Goal: Transaction & Acquisition: Book appointment/travel/reservation

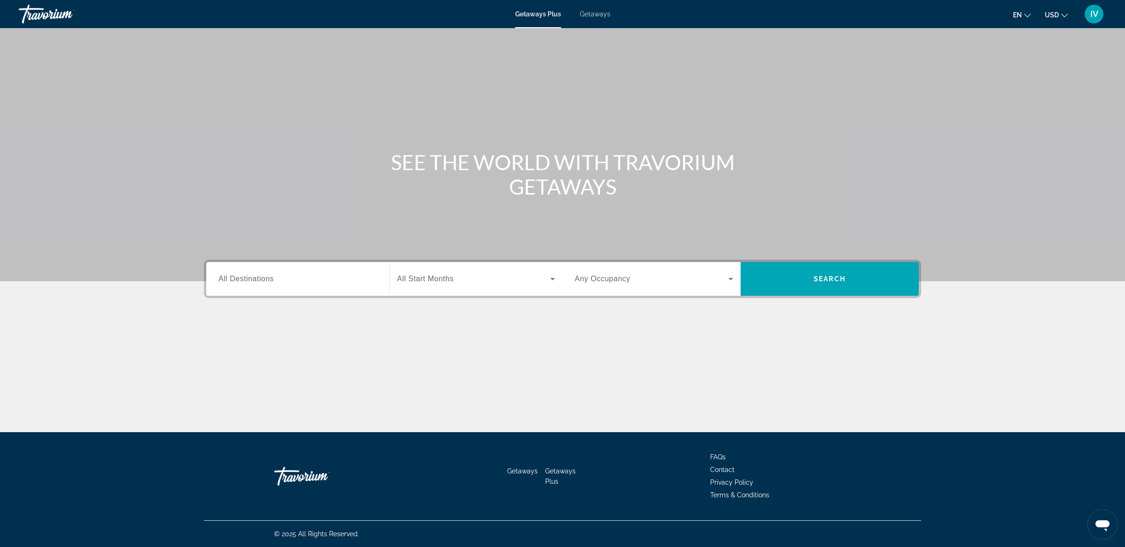
click at [604, 14] on span "Getaways" at bounding box center [595, 13] width 30 height 7
click at [268, 280] on span "All Destinations" at bounding box center [245, 279] width 55 height 8
click at [268, 280] on input "Destination All Destinations" at bounding box center [297, 279] width 158 height 11
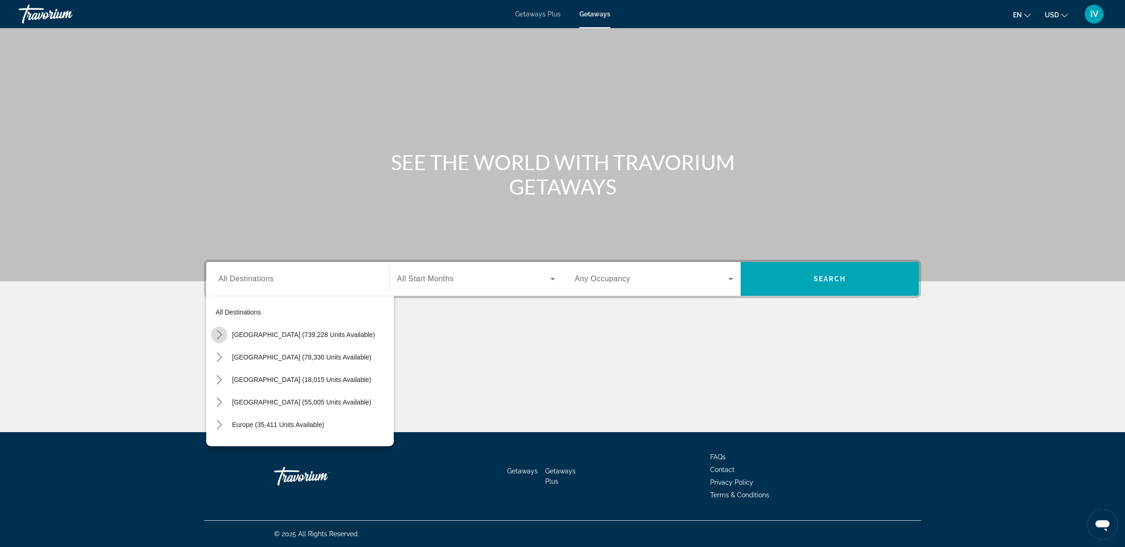
click at [215, 336] on icon "Toggle United States (739,228 units available) submenu" at bounding box center [219, 334] width 9 height 9
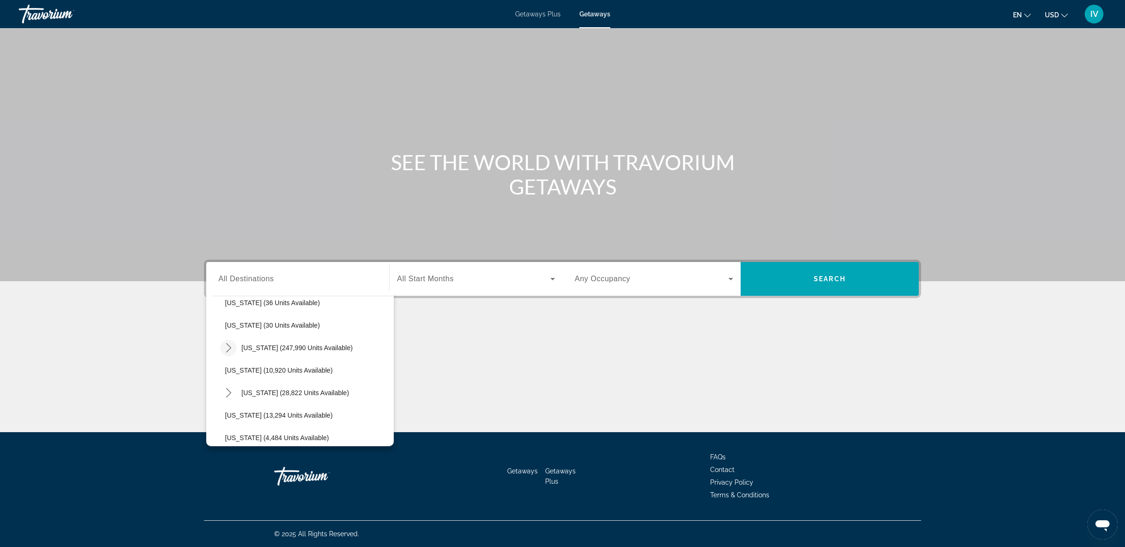
click at [229, 349] on icon "Toggle Florida (247,990 units available) submenu" at bounding box center [228, 347] width 9 height 9
click at [253, 367] on span "Orlando & Disney Area (96,285 units available)" at bounding box center [303, 370] width 138 height 7
type input "**********"
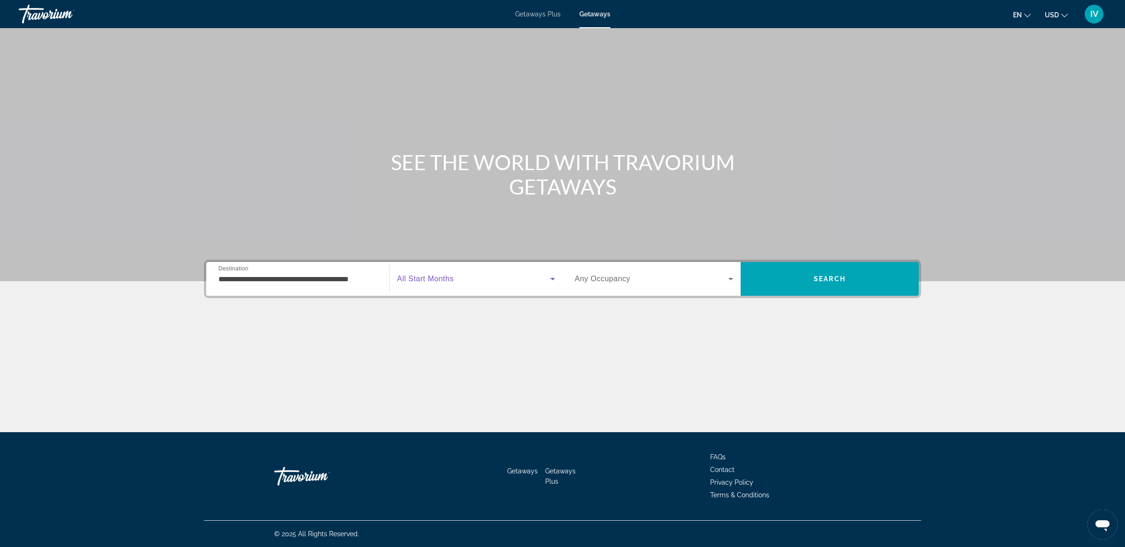
click at [510, 275] on span "Search widget" at bounding box center [473, 278] width 153 height 11
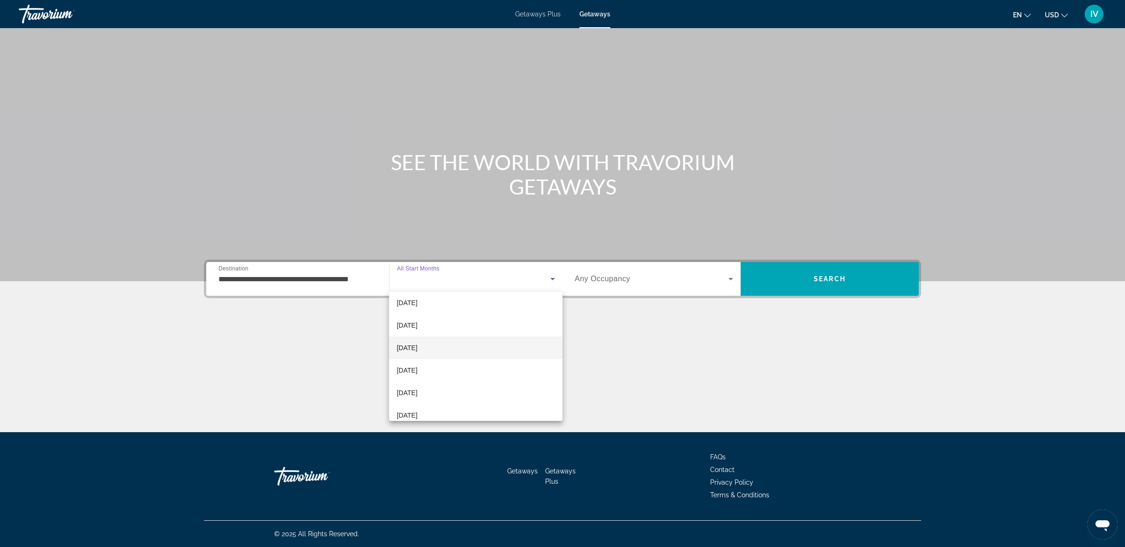
scroll to position [63, 0]
click at [474, 348] on mat-option "February 2026" at bounding box center [475, 356] width 173 height 22
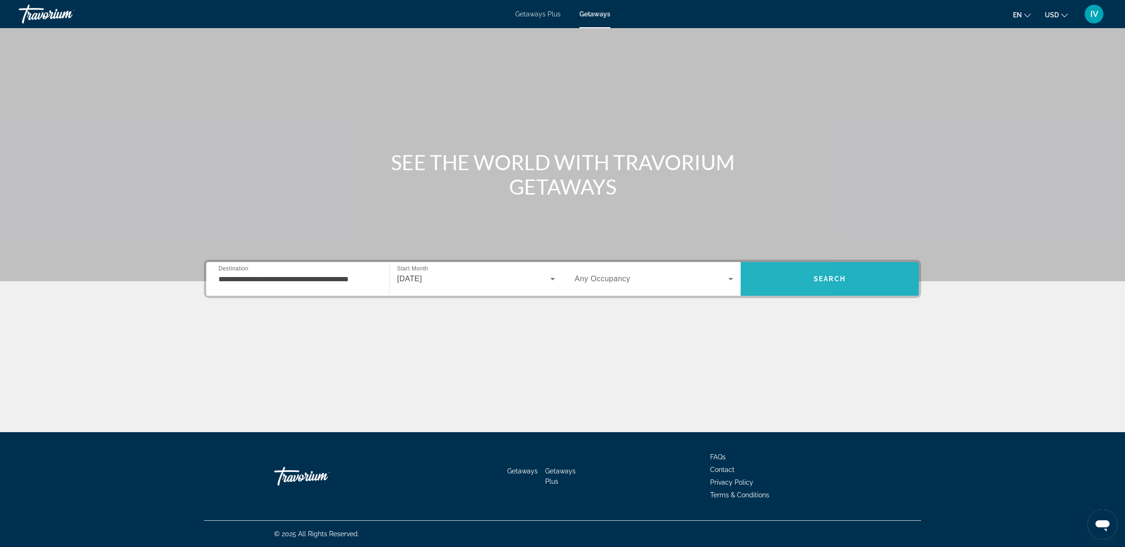
click at [756, 270] on span "Search" at bounding box center [830, 279] width 178 height 22
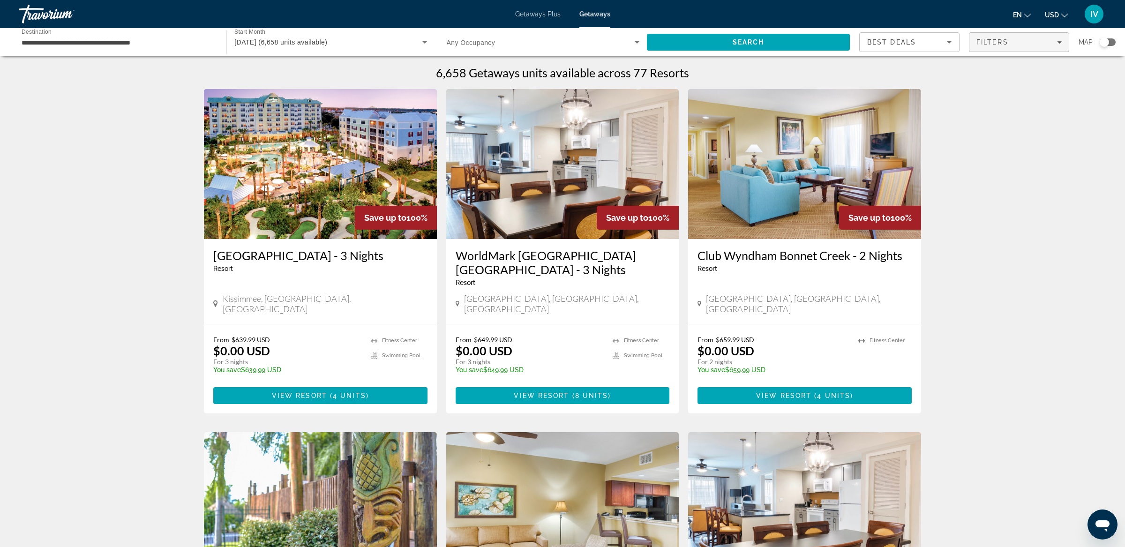
click at [1006, 45] on span "Filters" at bounding box center [992, 41] width 32 height 7
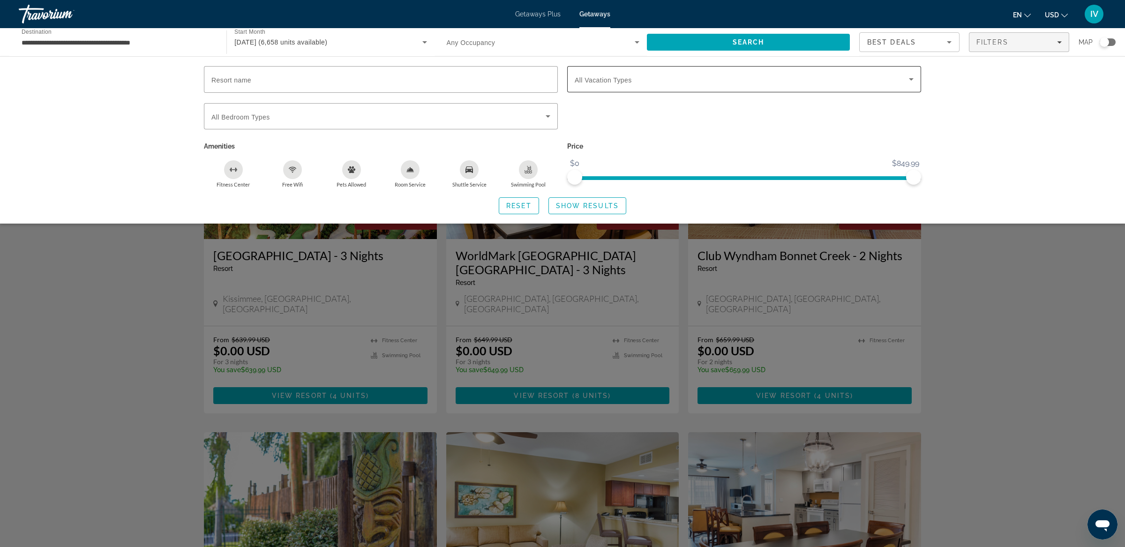
click at [769, 81] on span "Search widget" at bounding box center [742, 79] width 334 height 11
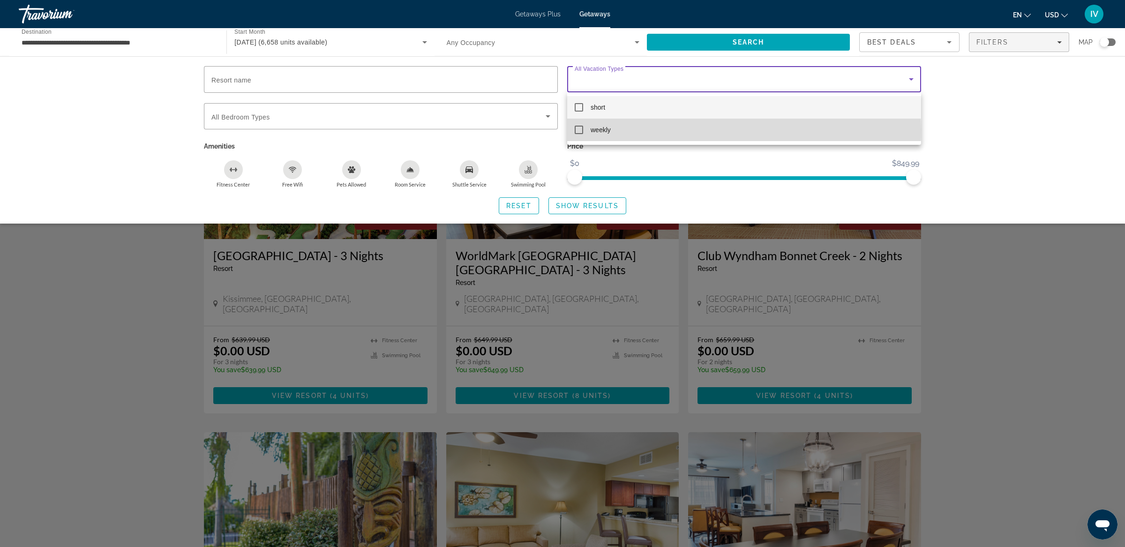
click at [577, 129] on mat-pseudo-checkbox at bounding box center [579, 130] width 8 height 8
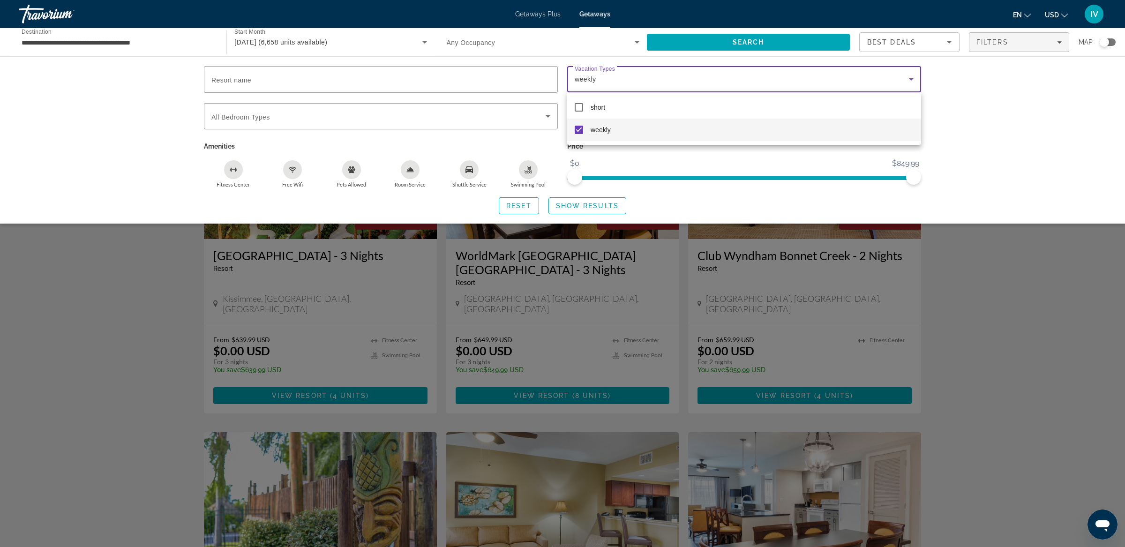
click at [976, 116] on div at bounding box center [562, 273] width 1125 height 547
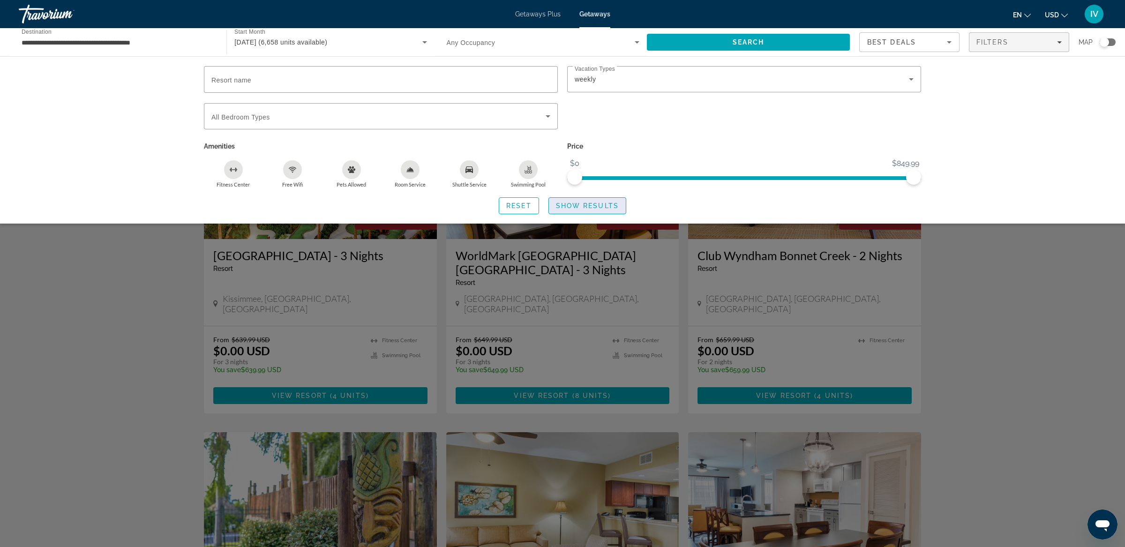
click at [609, 204] on span "Show Results" at bounding box center [587, 205] width 63 height 7
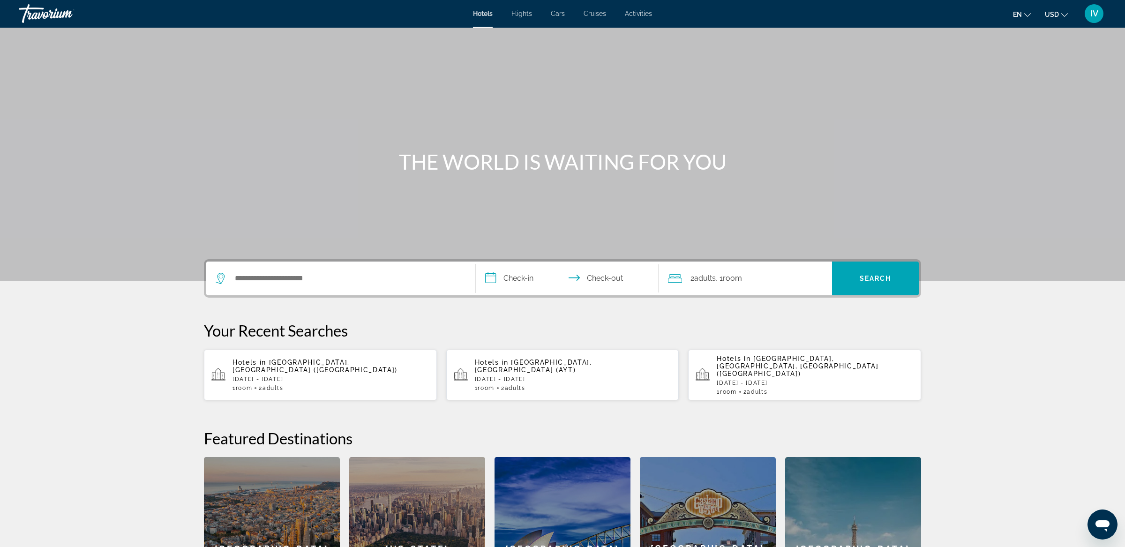
click at [265, 285] on div "Search widget" at bounding box center [341, 279] width 250 height 34
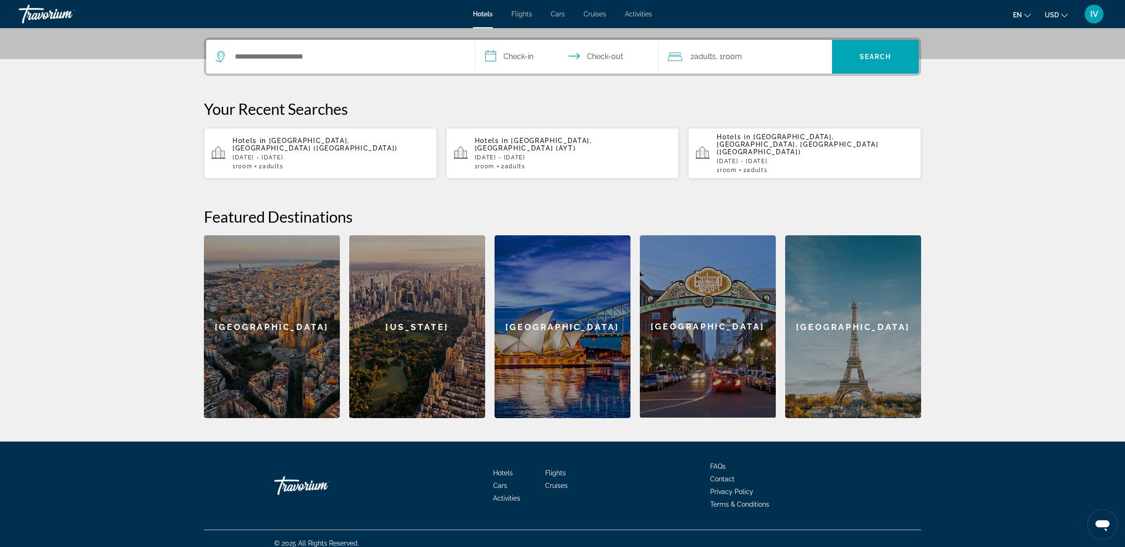
click at [260, 64] on div "Search widget" at bounding box center [341, 57] width 250 height 34
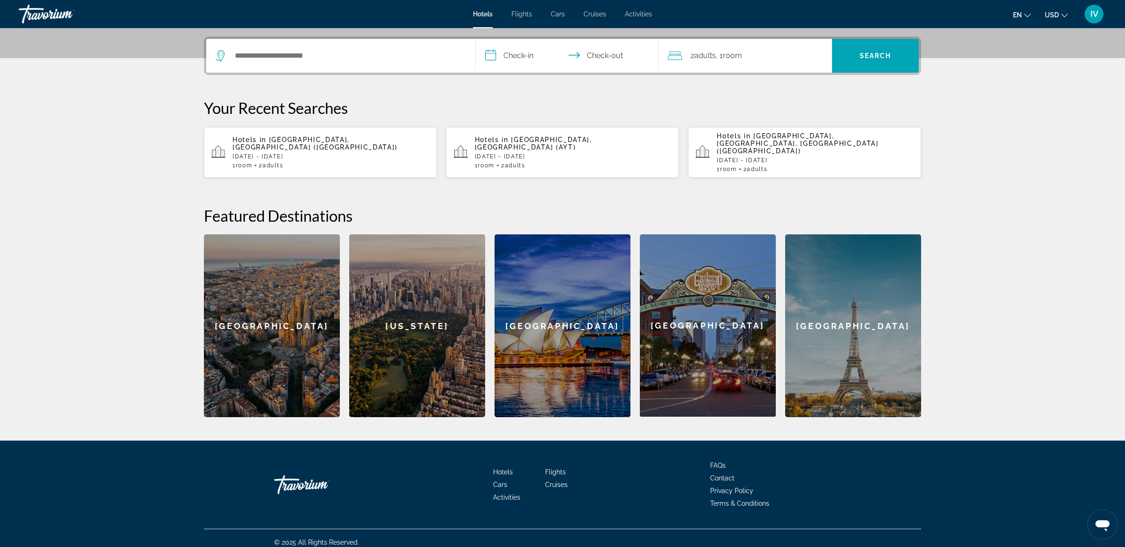
scroll to position [129, 0]
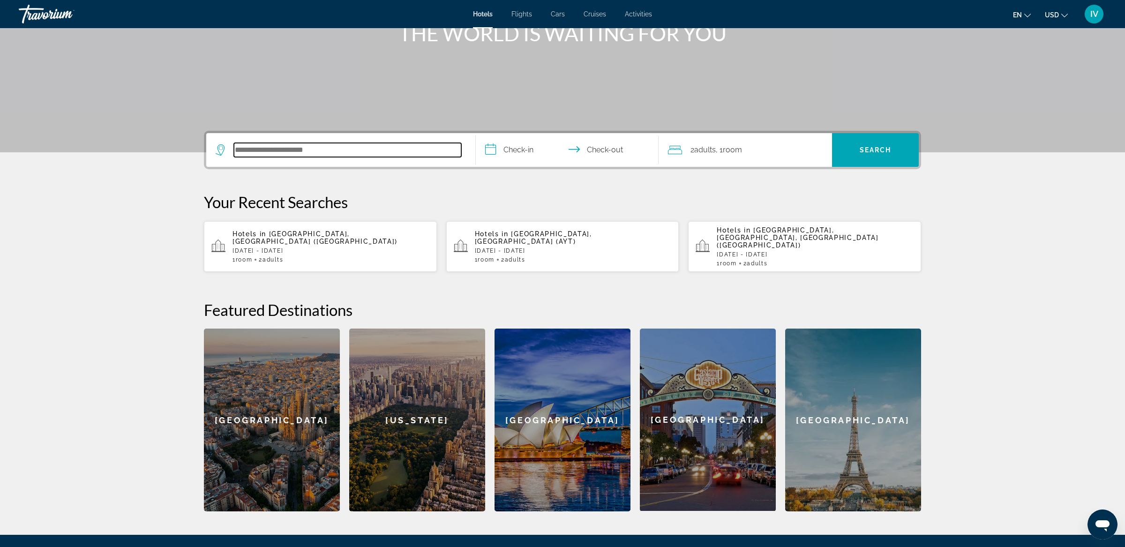
click at [258, 151] on input "Search hotel destination" at bounding box center [347, 150] width 227 height 14
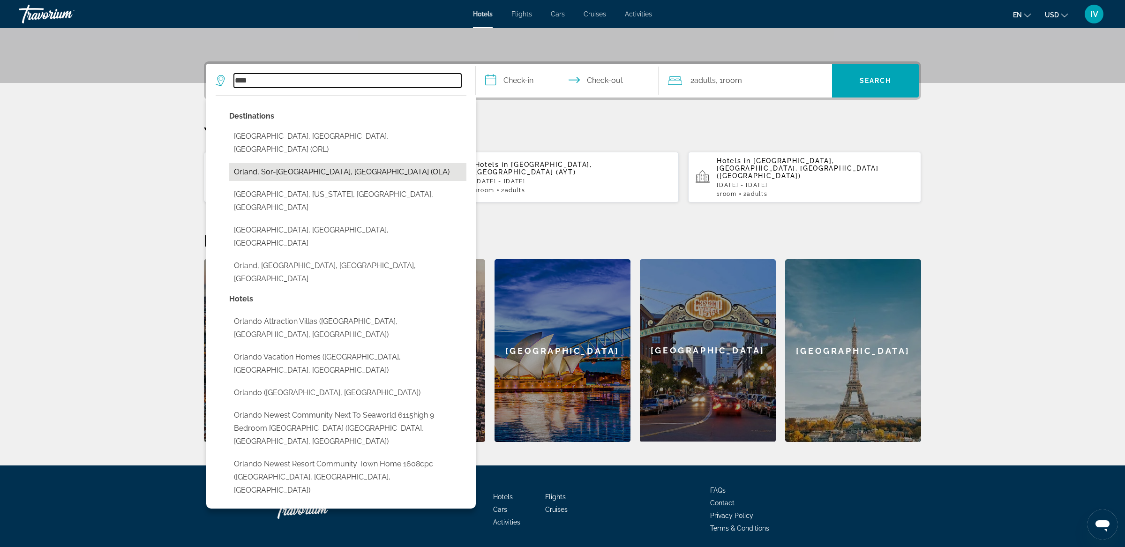
scroll to position [194, 0]
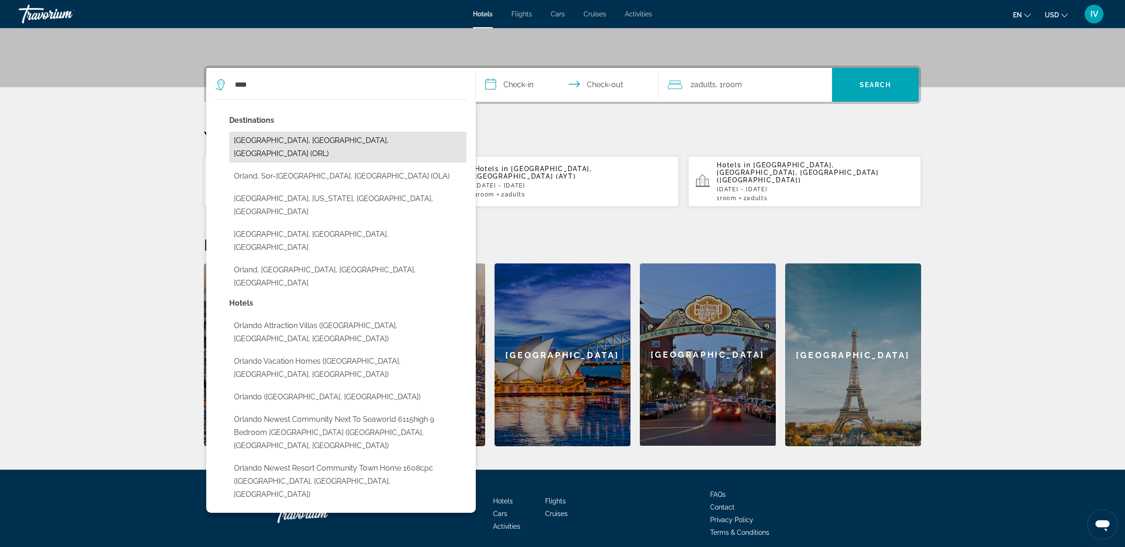
click at [294, 142] on button "[GEOGRAPHIC_DATA], [GEOGRAPHIC_DATA], [GEOGRAPHIC_DATA] (ORL)" at bounding box center [347, 147] width 237 height 31
type input "**********"
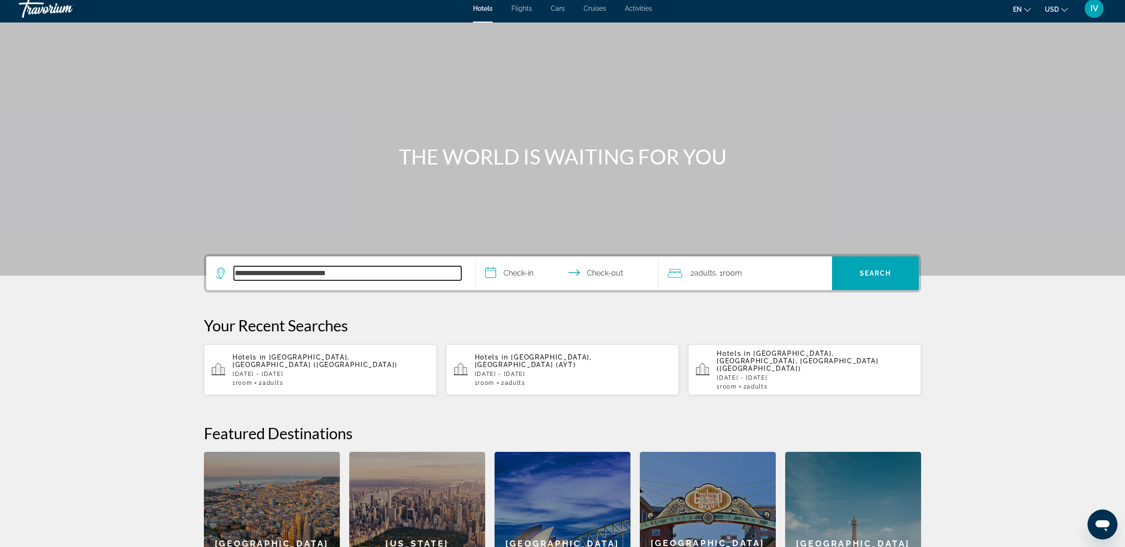
scroll to position [0, 0]
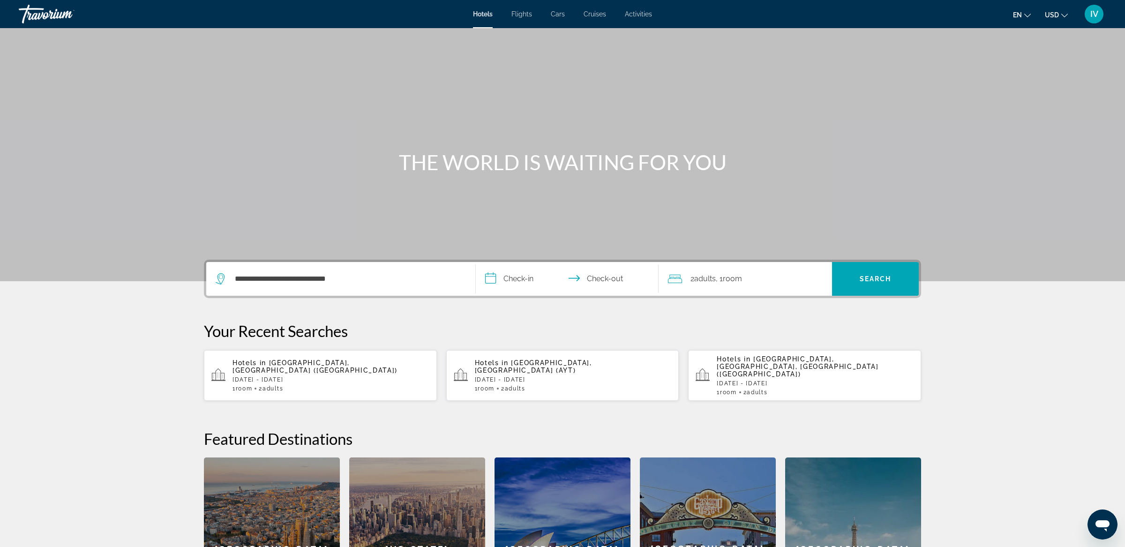
click at [509, 283] on input "**********" at bounding box center [569, 280] width 187 height 37
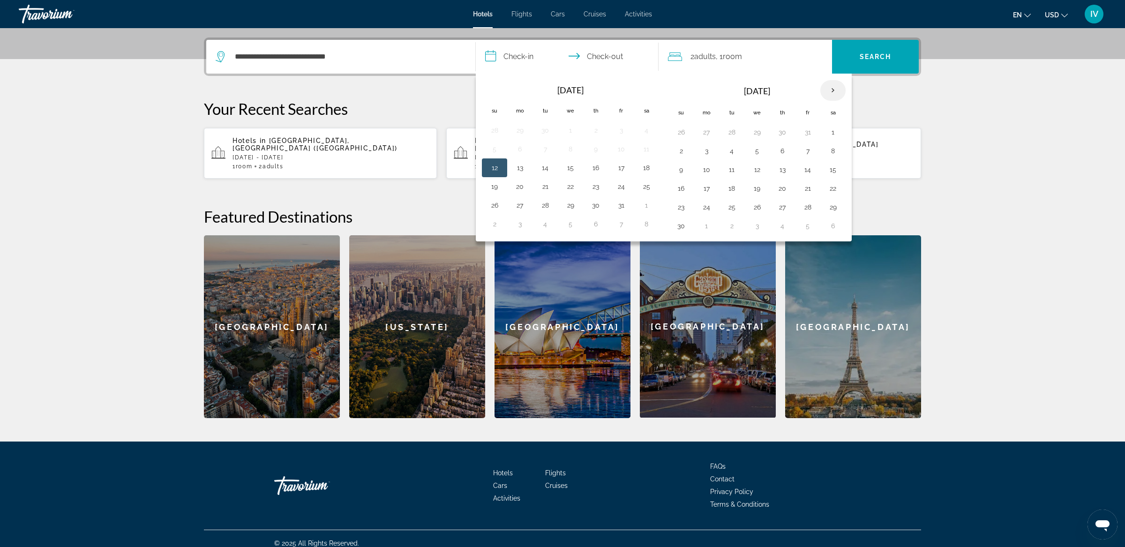
scroll to position [223, 0]
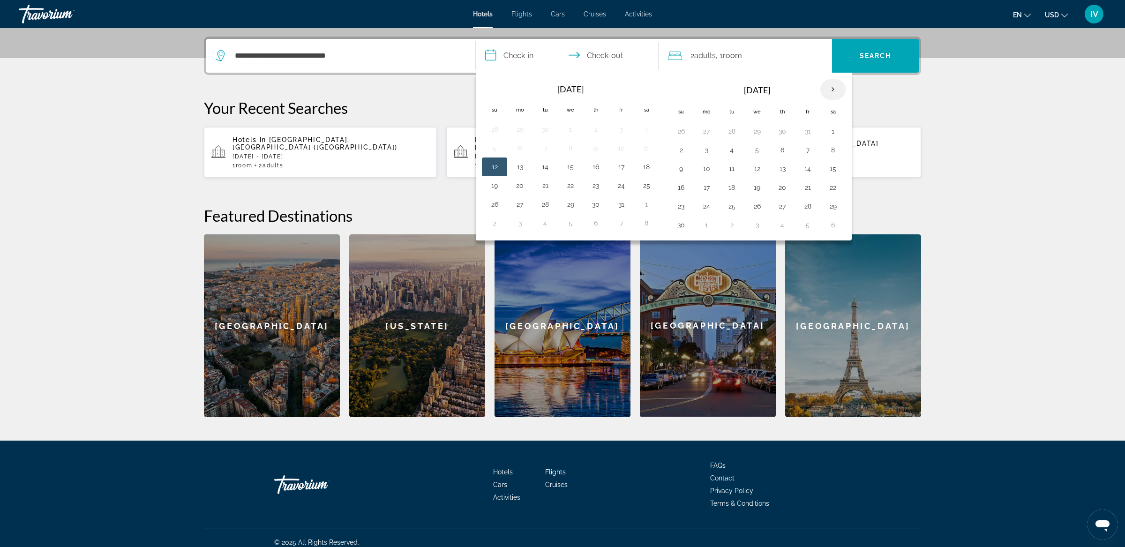
click at [832, 94] on th "Next month" at bounding box center [832, 89] width 25 height 21
click at [832, 93] on th "Next month" at bounding box center [832, 89] width 25 height 21
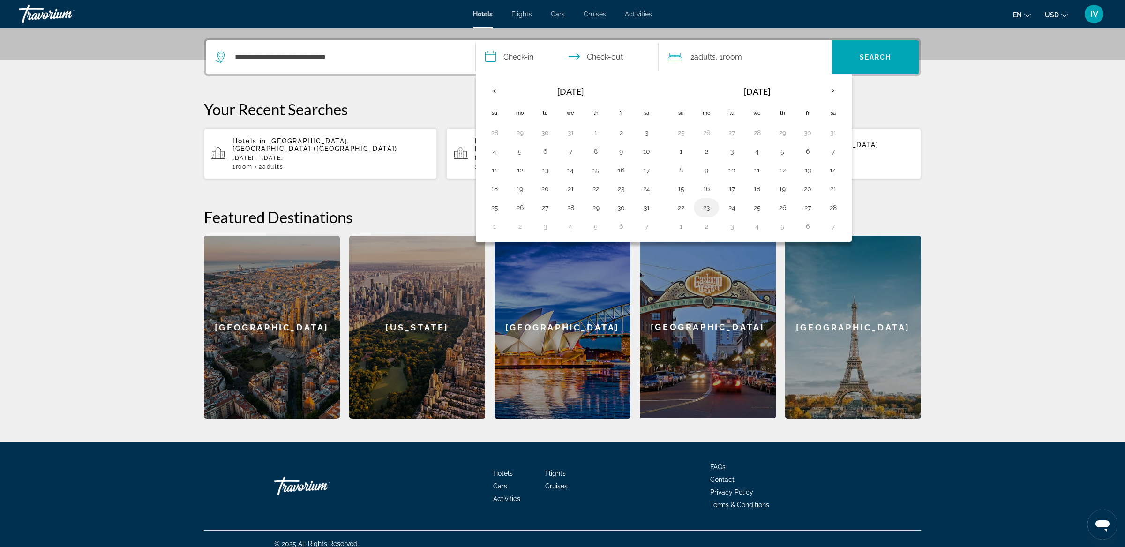
click at [704, 210] on button "23" at bounding box center [706, 207] width 15 height 13
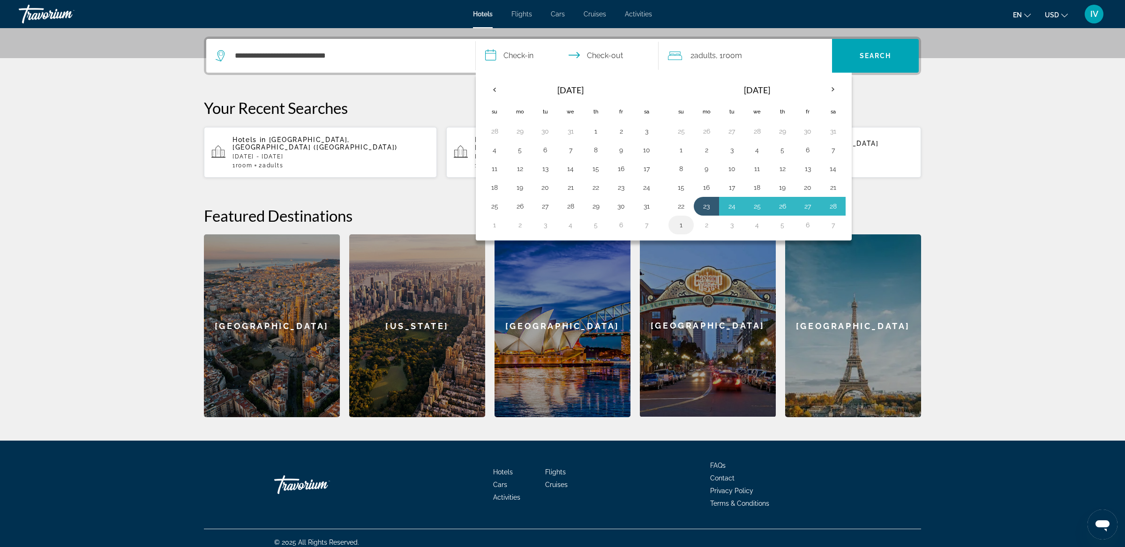
click at [677, 223] on button "1" at bounding box center [681, 224] width 15 height 13
type input "**********"
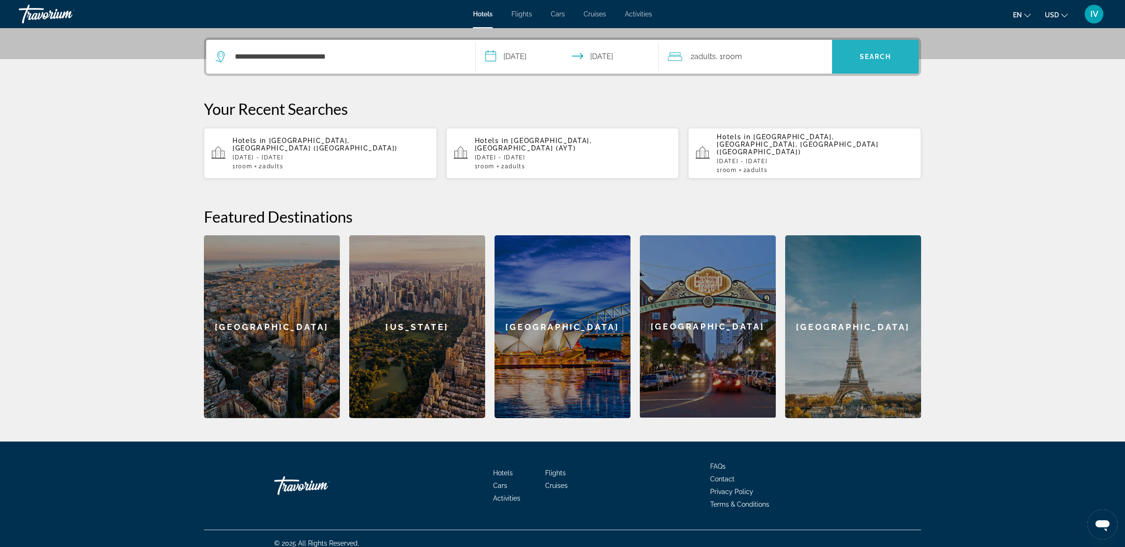
click at [881, 60] on span "Search" at bounding box center [875, 56] width 87 height 22
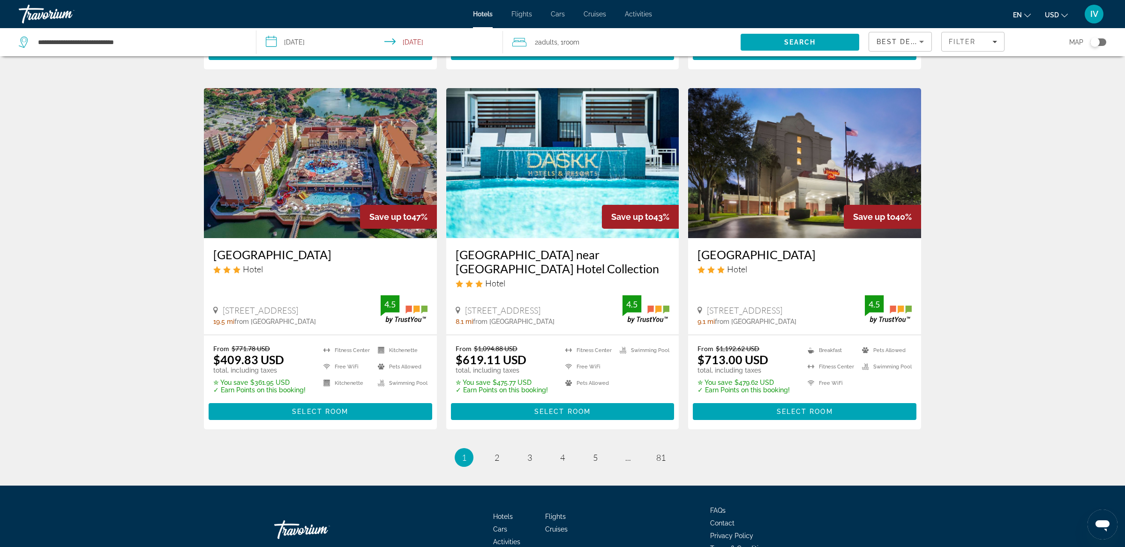
scroll to position [1133, 0]
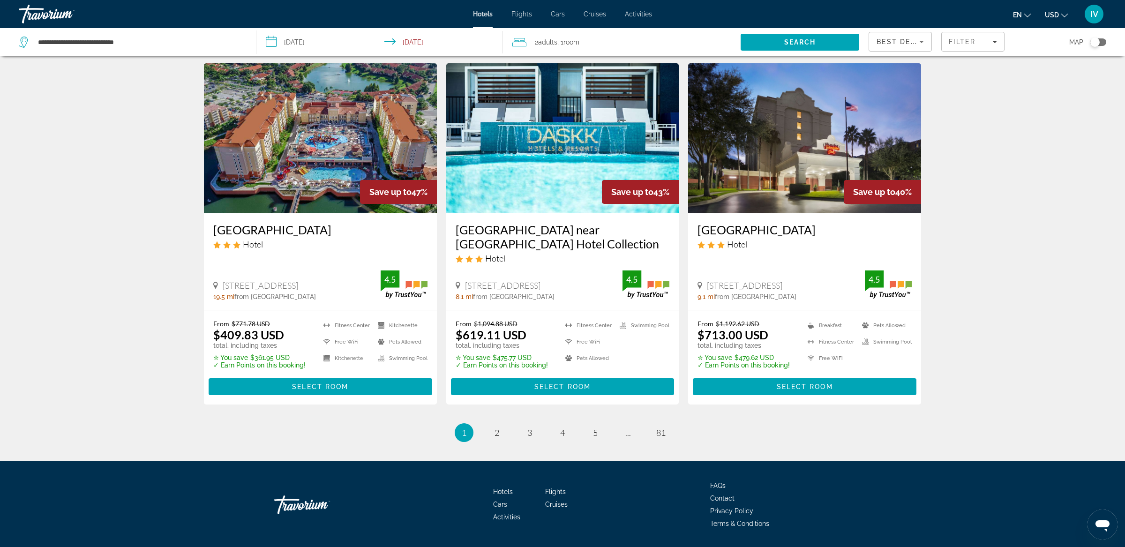
click at [306, 123] on img "Main content" at bounding box center [320, 138] width 233 height 150
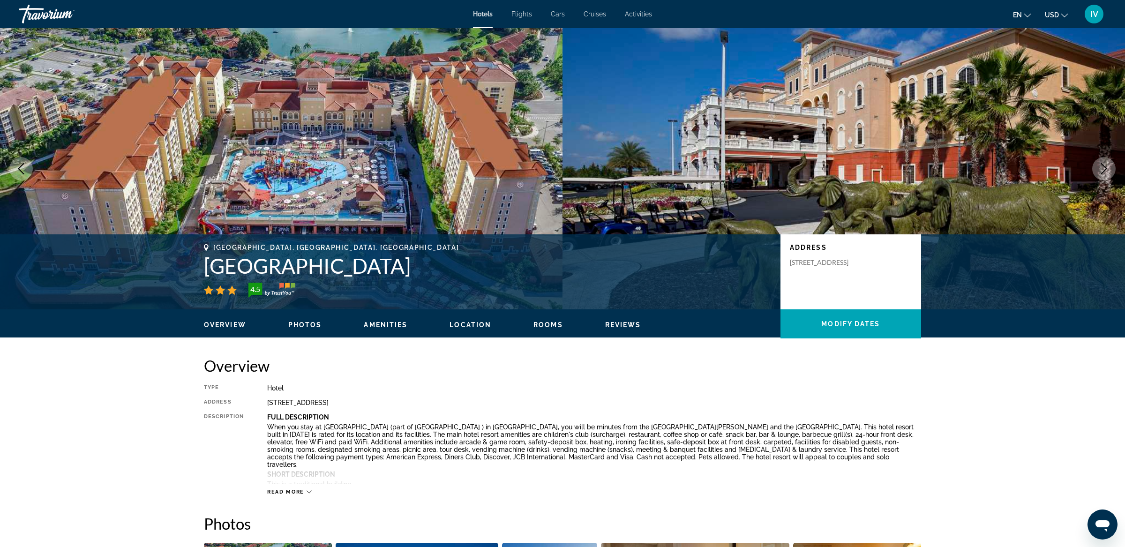
click at [1107, 172] on icon "Next image" at bounding box center [1103, 168] width 11 height 11
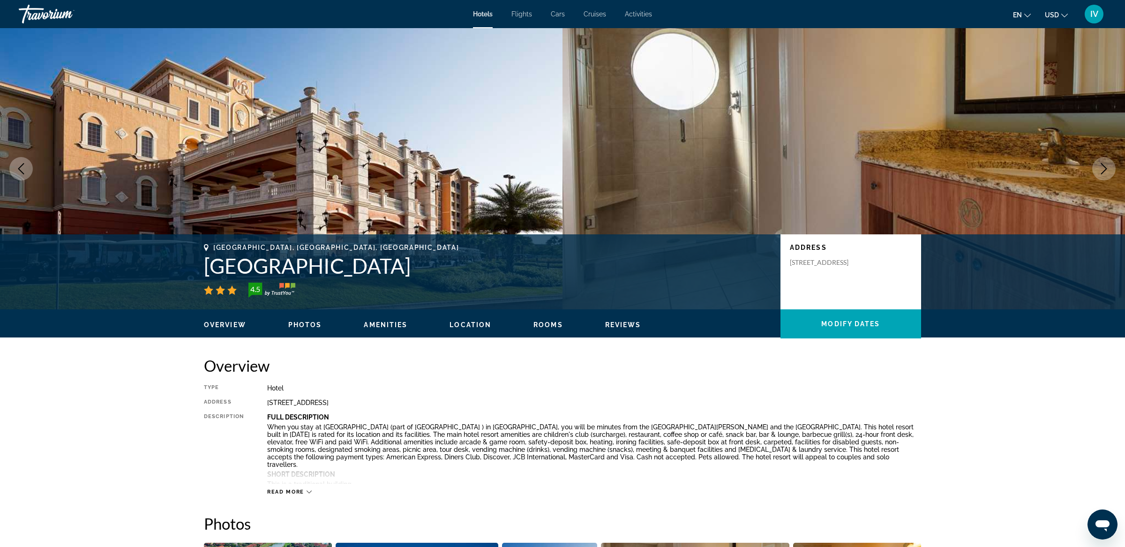
drag, startPoint x: 1101, startPoint y: 163, endPoint x: 1066, endPoint y: 185, distance: 41.3
click at [1098, 164] on icon "Next image" at bounding box center [1103, 168] width 11 height 11
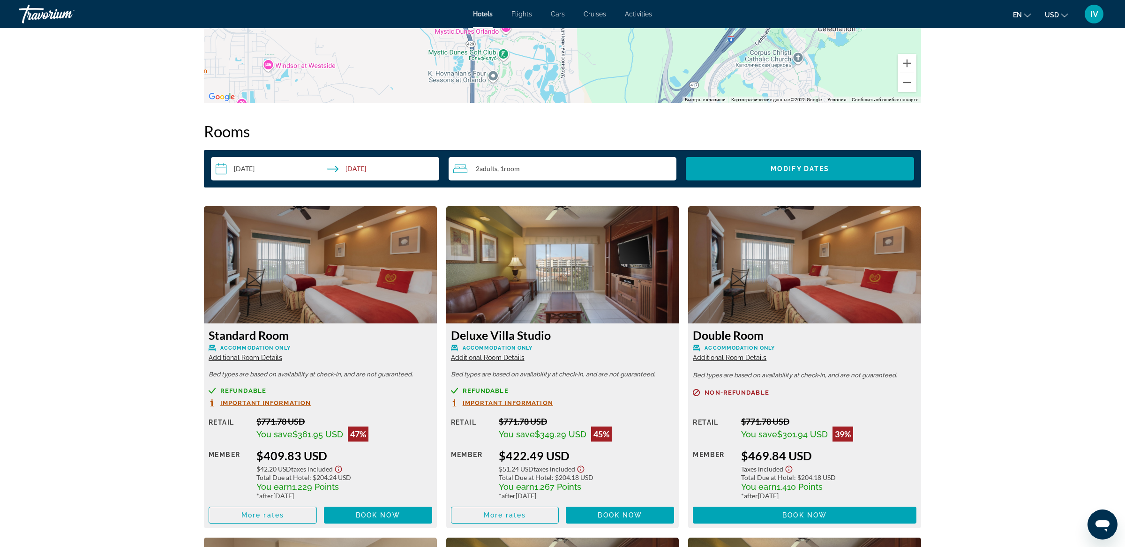
scroll to position [1170, 0]
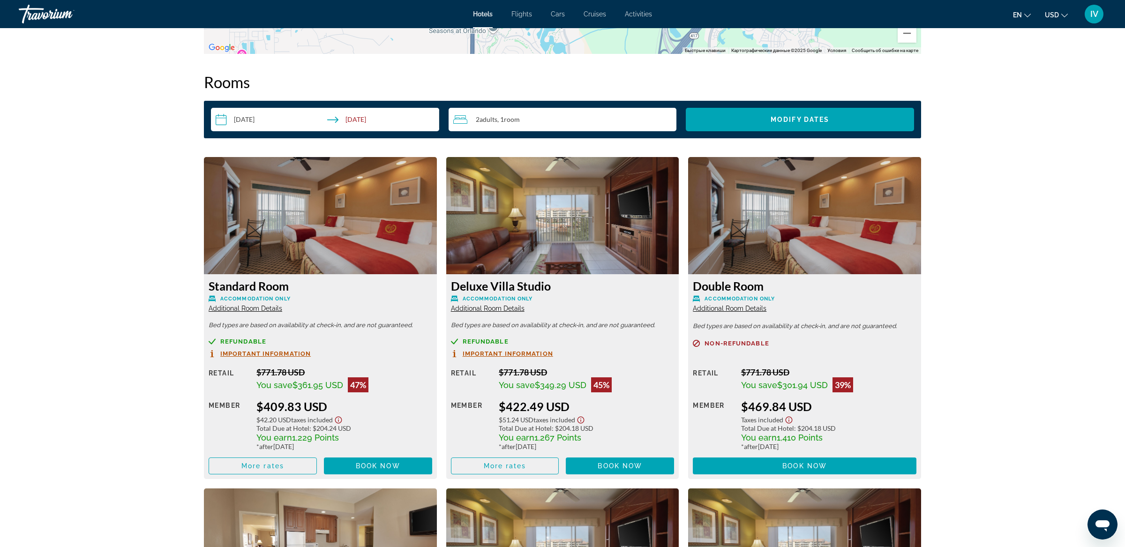
click at [810, 232] on img "Main content" at bounding box center [804, 215] width 233 height 117
click at [789, 258] on img "Main content" at bounding box center [804, 215] width 233 height 117
click at [770, 459] on span "Main content" at bounding box center [805, 466] width 224 height 22
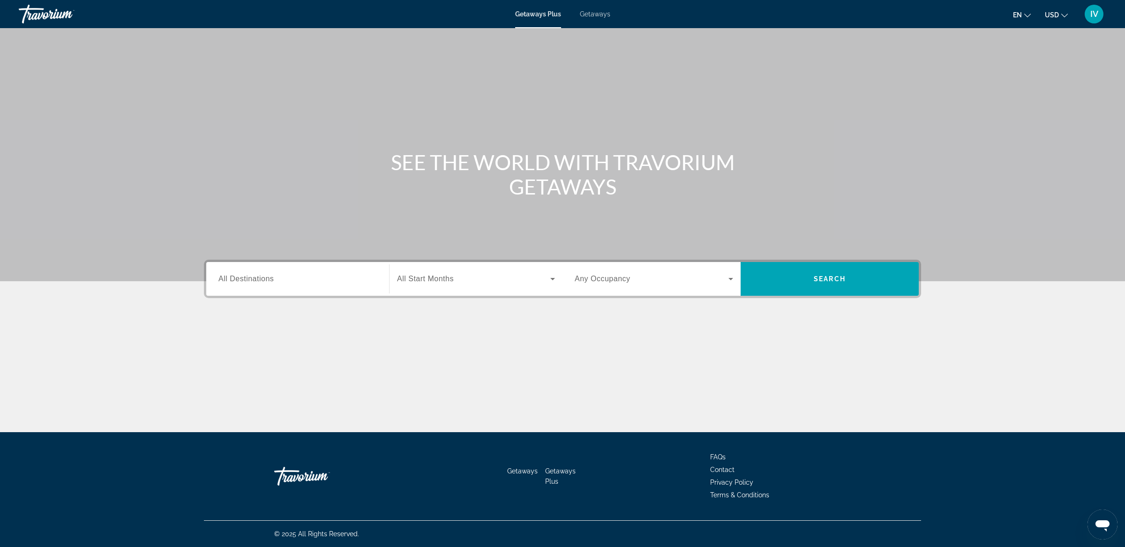
click at [588, 12] on span "Getaways" at bounding box center [595, 13] width 30 height 7
click at [272, 278] on span "All Destinations" at bounding box center [245, 279] width 55 height 8
click at [272, 278] on input "Destination All Destinations" at bounding box center [297, 279] width 158 height 11
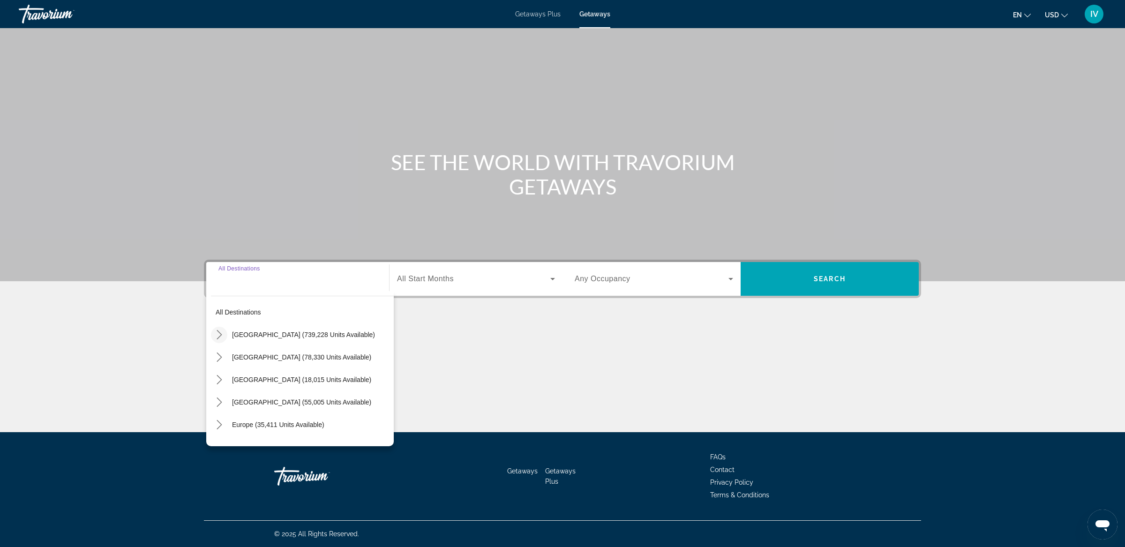
click at [222, 339] on mat-icon "Toggle United States (739,228 units available) submenu" at bounding box center [219, 335] width 16 height 16
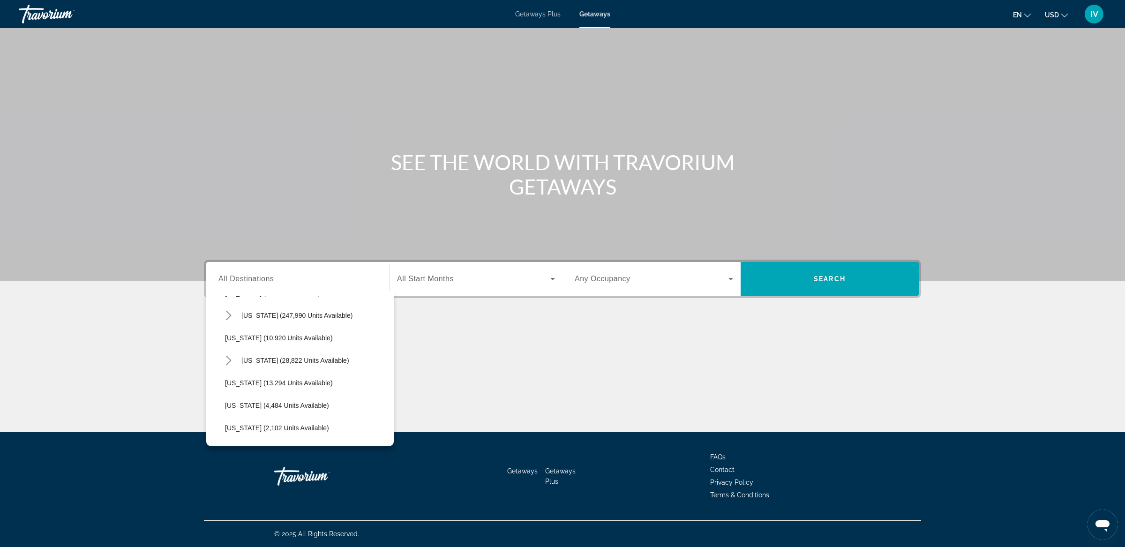
scroll to position [181, 0]
click at [290, 356] on span "Hawaii (28,822 units available)" at bounding box center [295, 355] width 108 height 7
type input "**********"
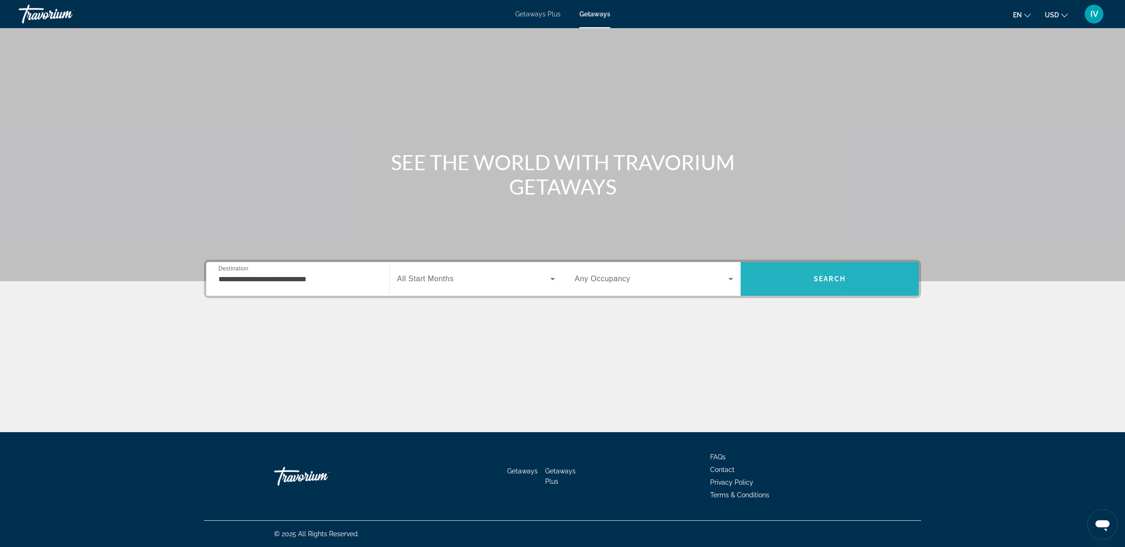
click at [763, 292] on span "Search" at bounding box center [830, 279] width 178 height 34
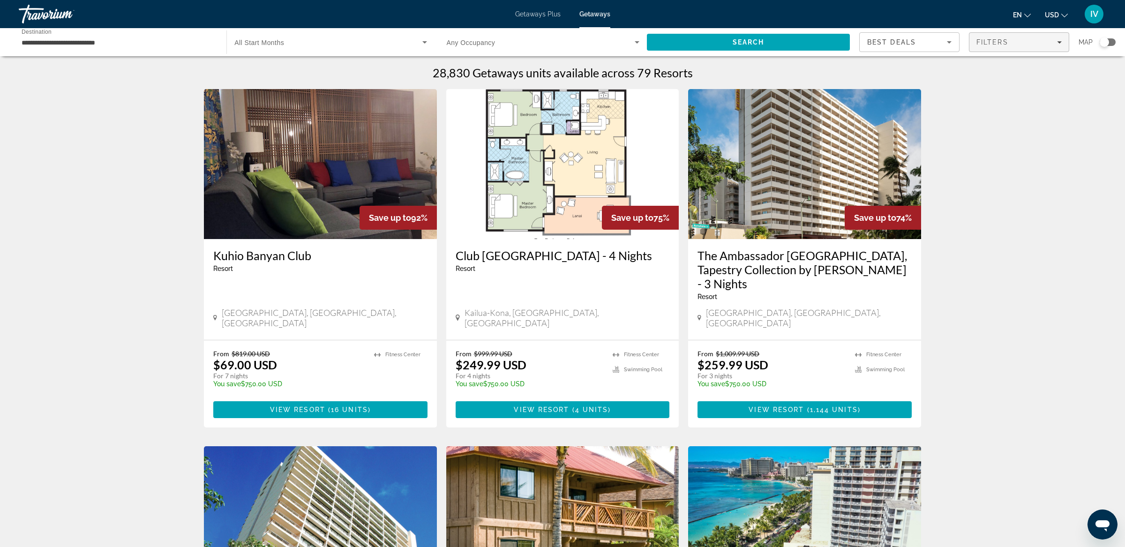
click at [1012, 52] on span "Filters" at bounding box center [1018, 42] width 99 height 22
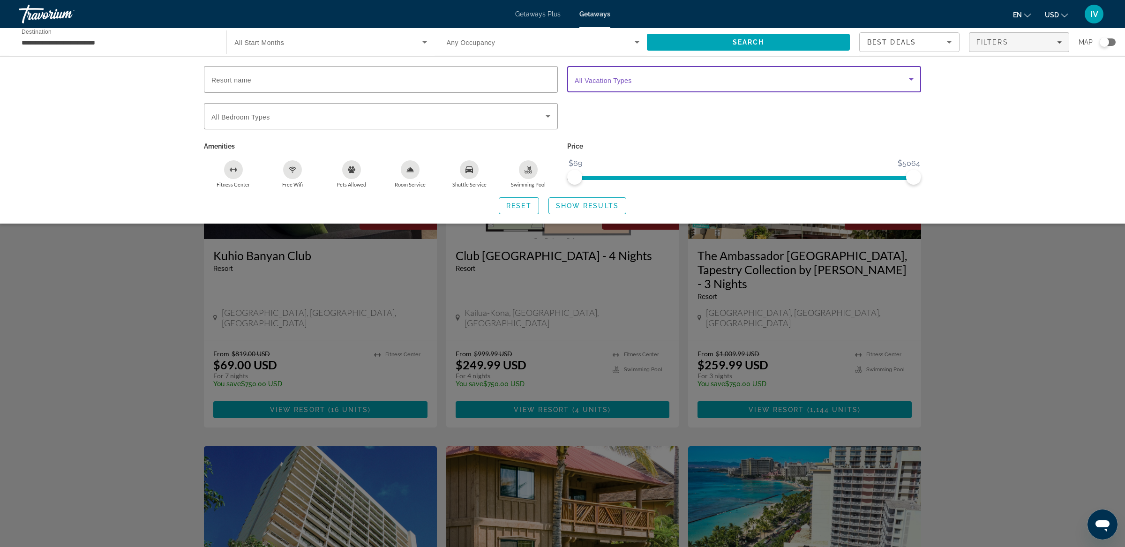
click at [646, 80] on span "Search widget" at bounding box center [742, 79] width 334 height 11
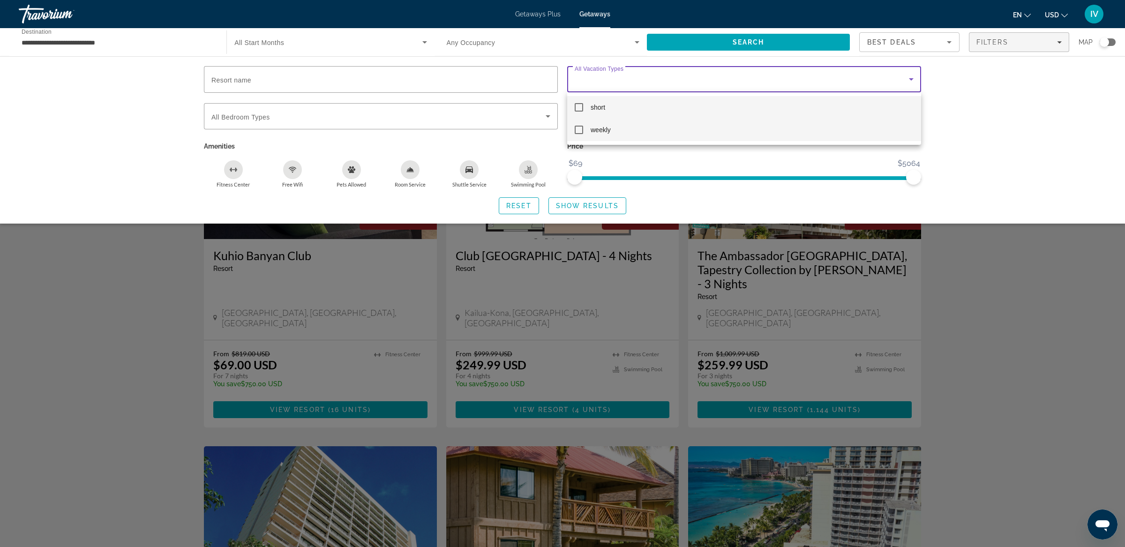
click at [573, 130] on mat-option "weekly" at bounding box center [744, 130] width 354 height 22
click at [587, 211] on div at bounding box center [562, 273] width 1125 height 547
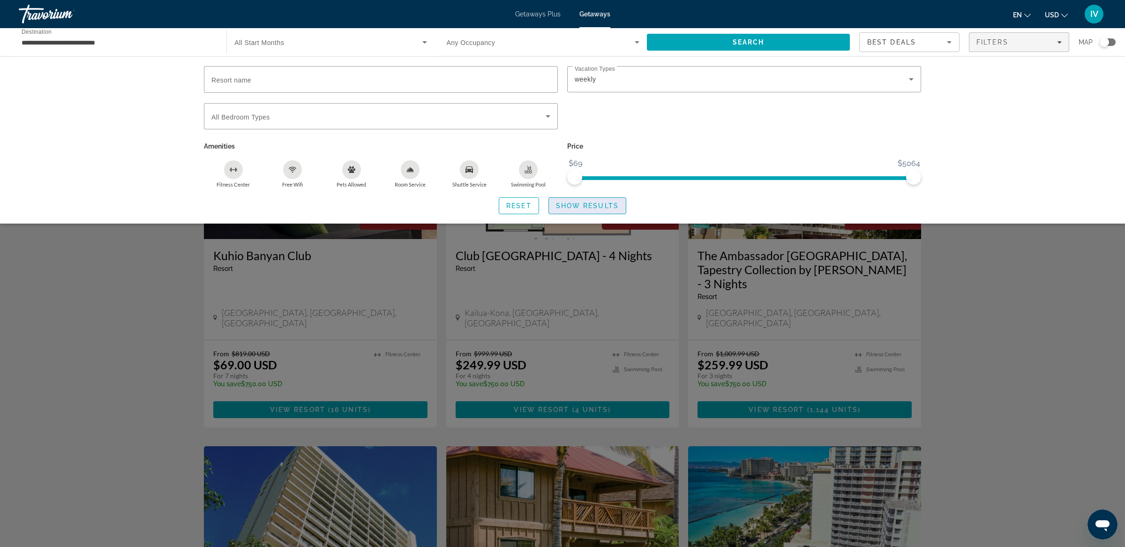
click at [588, 209] on span "Show Results" at bounding box center [587, 205] width 63 height 7
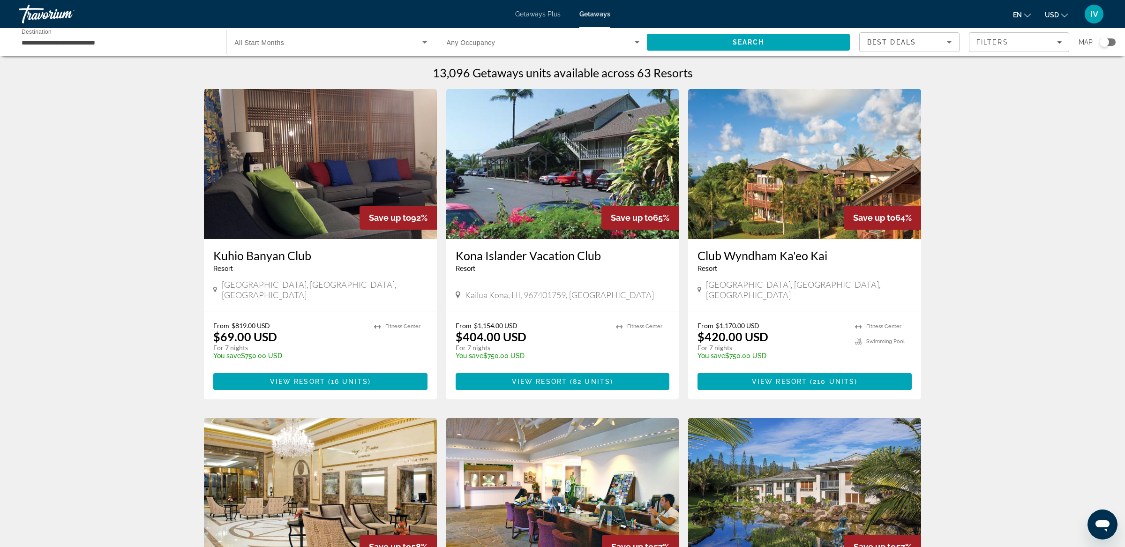
click at [816, 190] on img "Main content" at bounding box center [804, 164] width 233 height 150
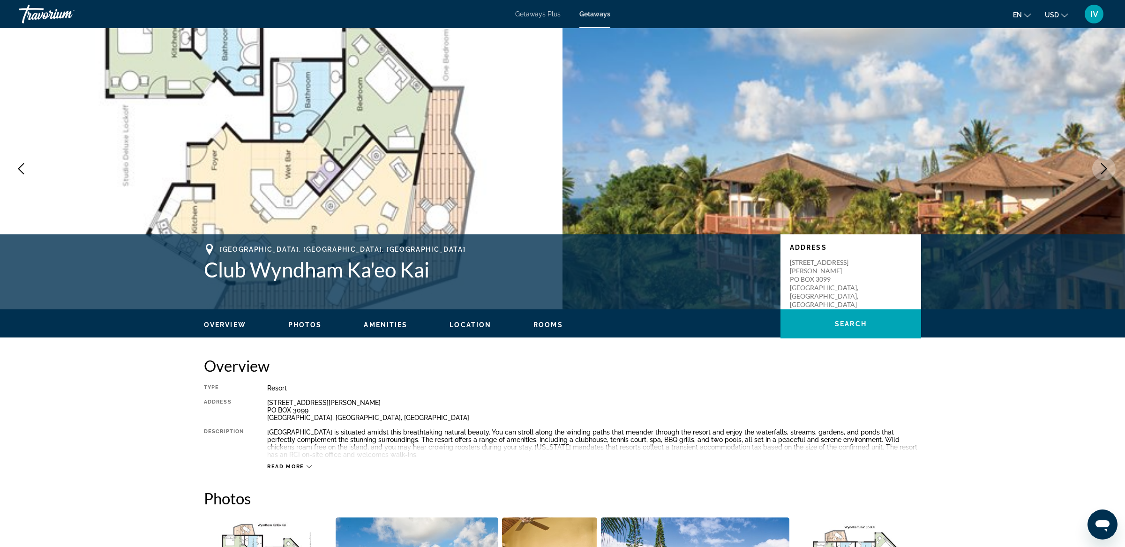
click at [1101, 172] on icon "Next image" at bounding box center [1103, 168] width 11 height 11
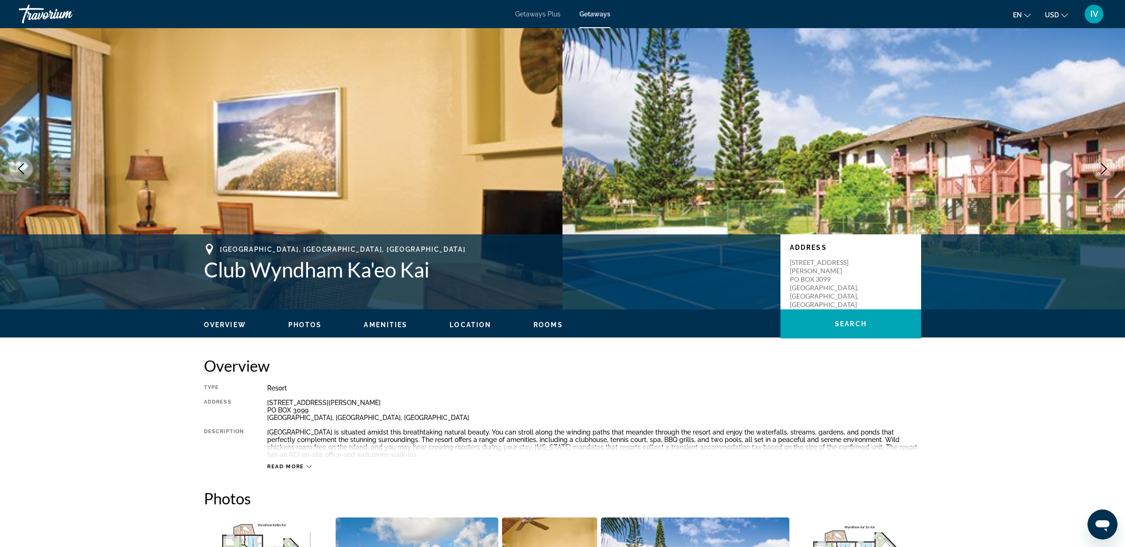
click at [1099, 172] on icon "Next image" at bounding box center [1103, 168] width 11 height 11
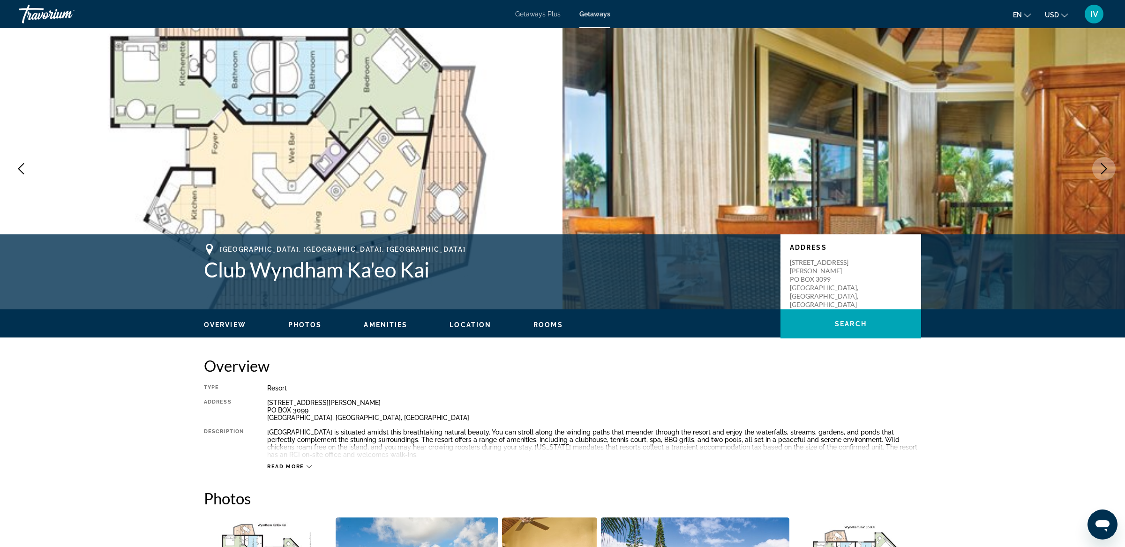
click at [1099, 172] on icon "Next image" at bounding box center [1103, 168] width 11 height 11
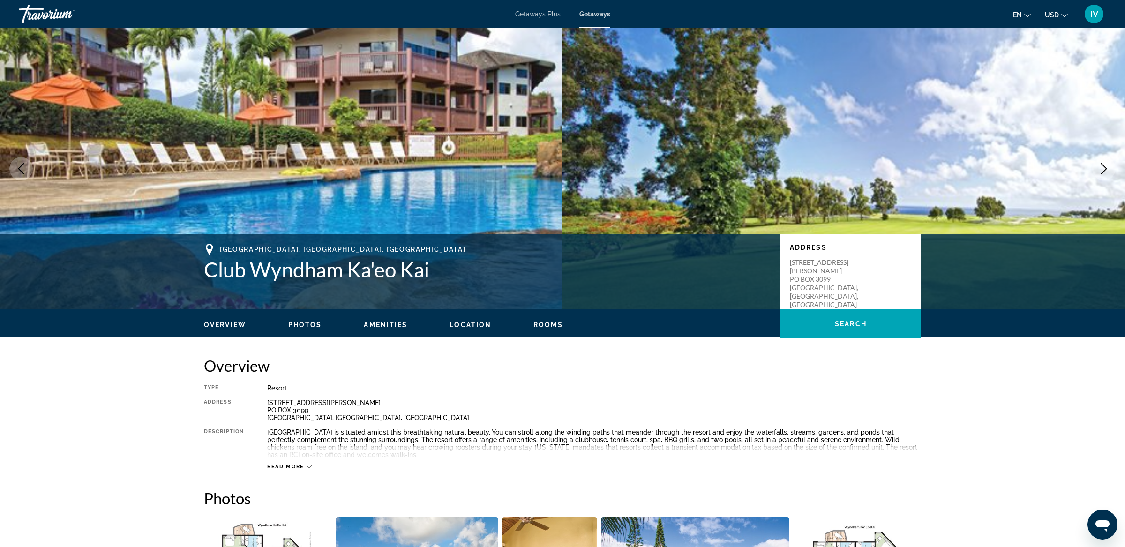
click at [1099, 172] on icon "Next image" at bounding box center [1103, 168] width 11 height 11
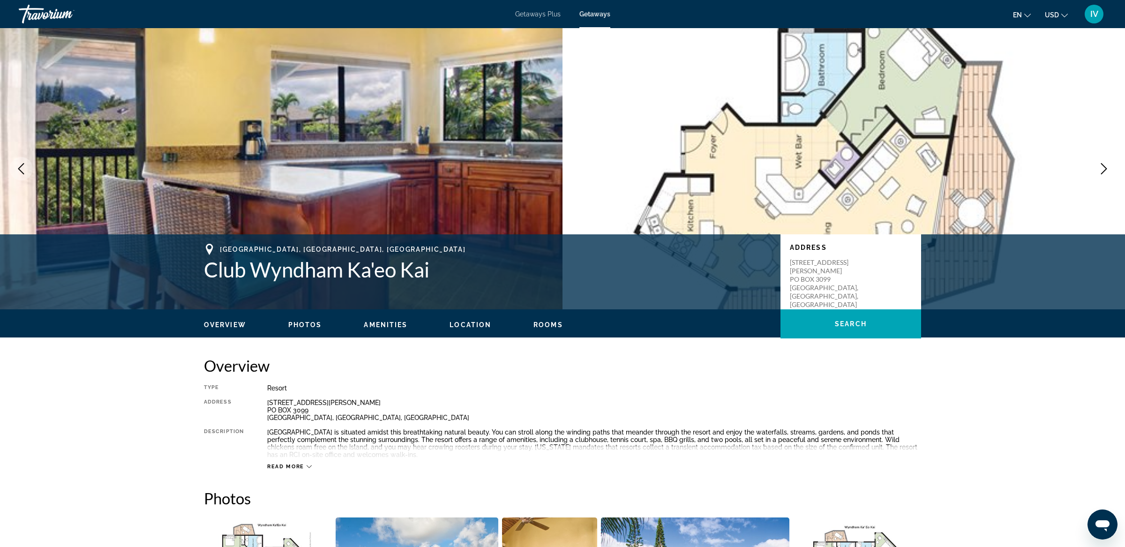
click at [1099, 172] on icon "Next image" at bounding box center [1103, 168] width 11 height 11
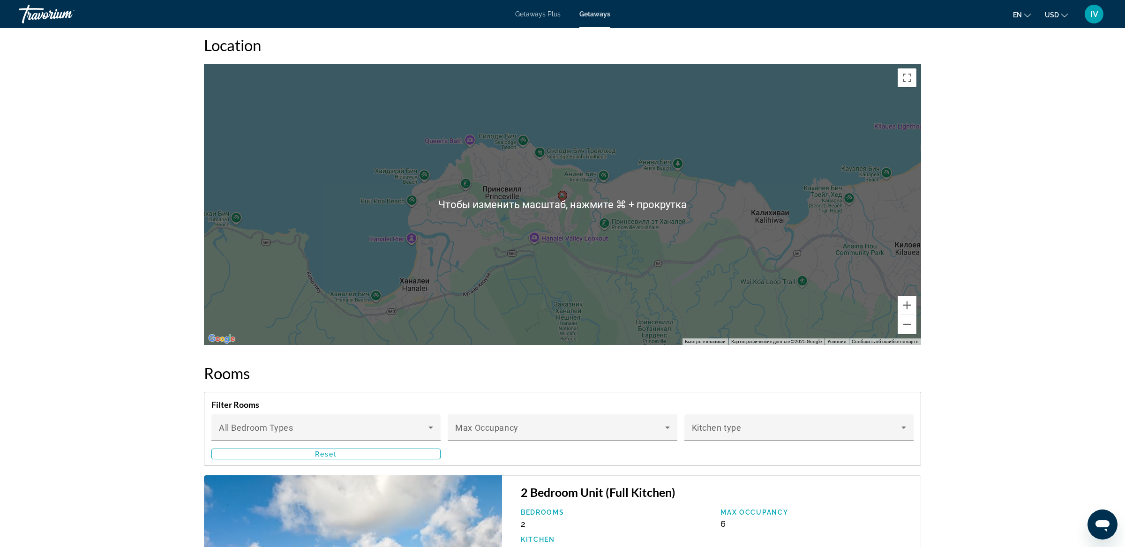
scroll to position [1607, 0]
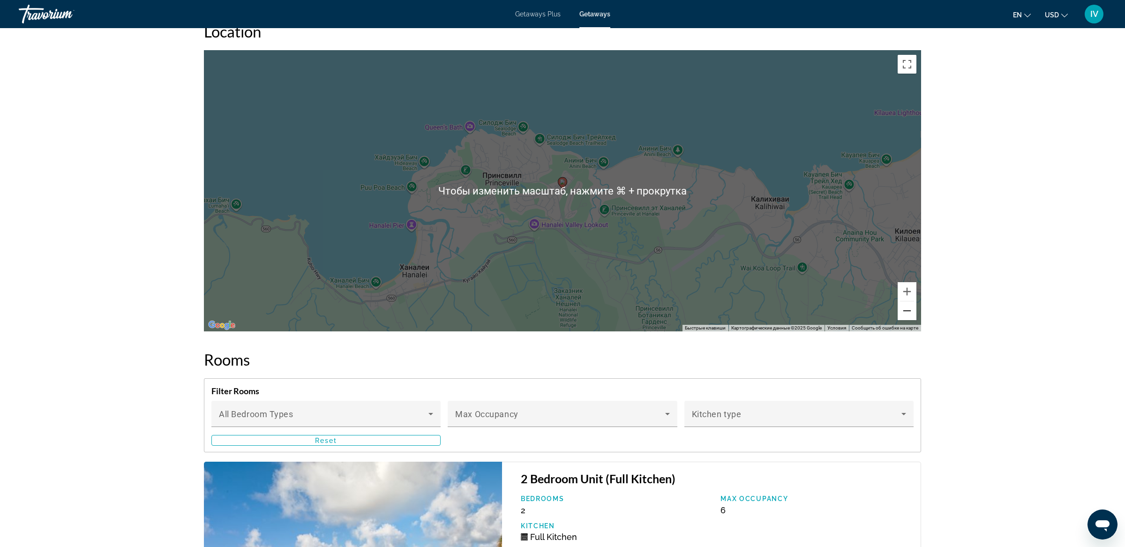
click at [911, 301] on button "Уменьшить" at bounding box center [907, 310] width 19 height 19
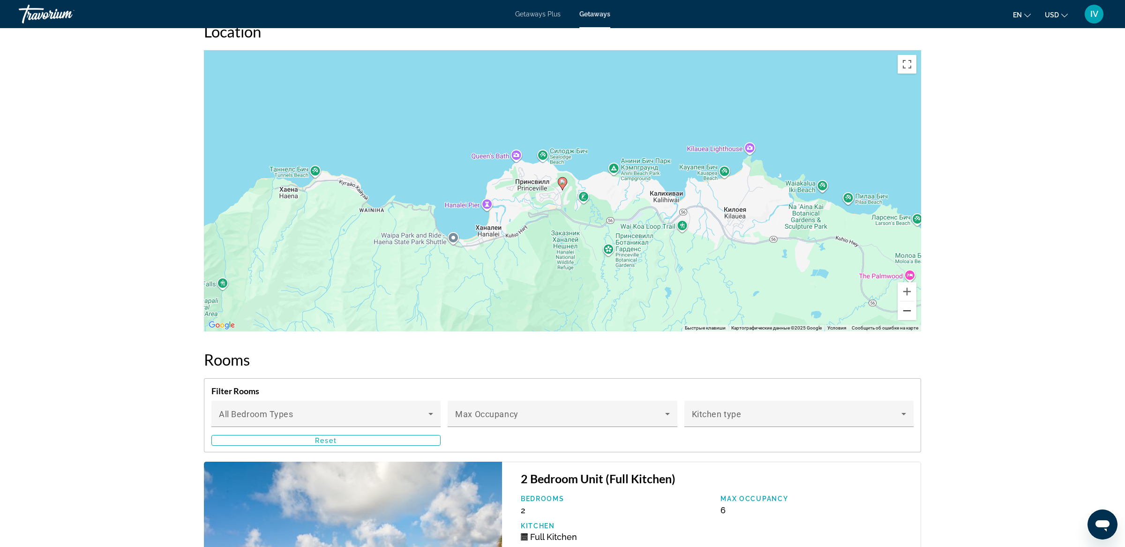
click at [911, 301] on button "Уменьшить" at bounding box center [907, 310] width 19 height 19
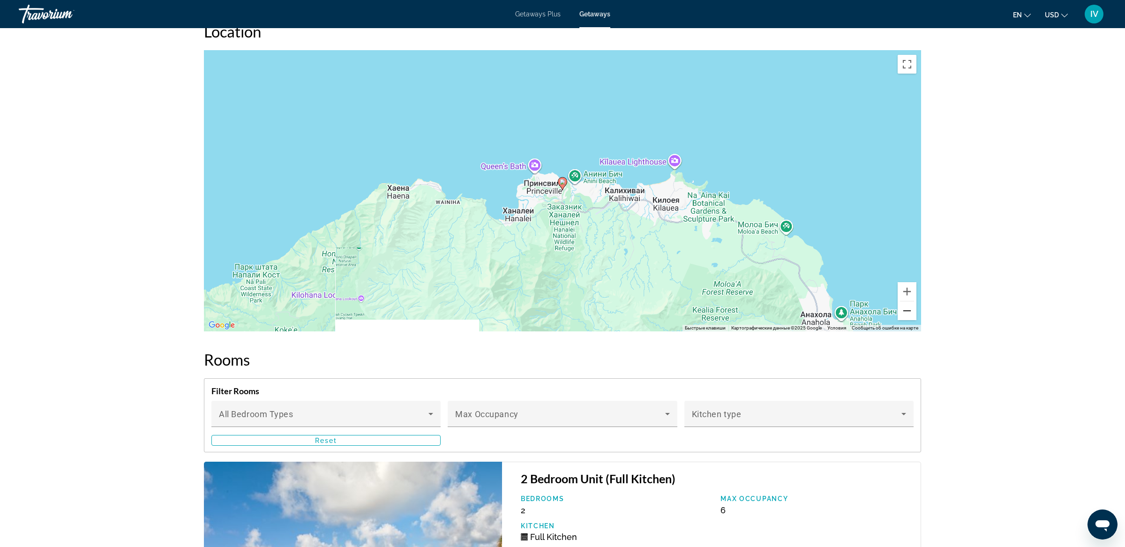
click at [911, 301] on button "Уменьшить" at bounding box center [907, 310] width 19 height 19
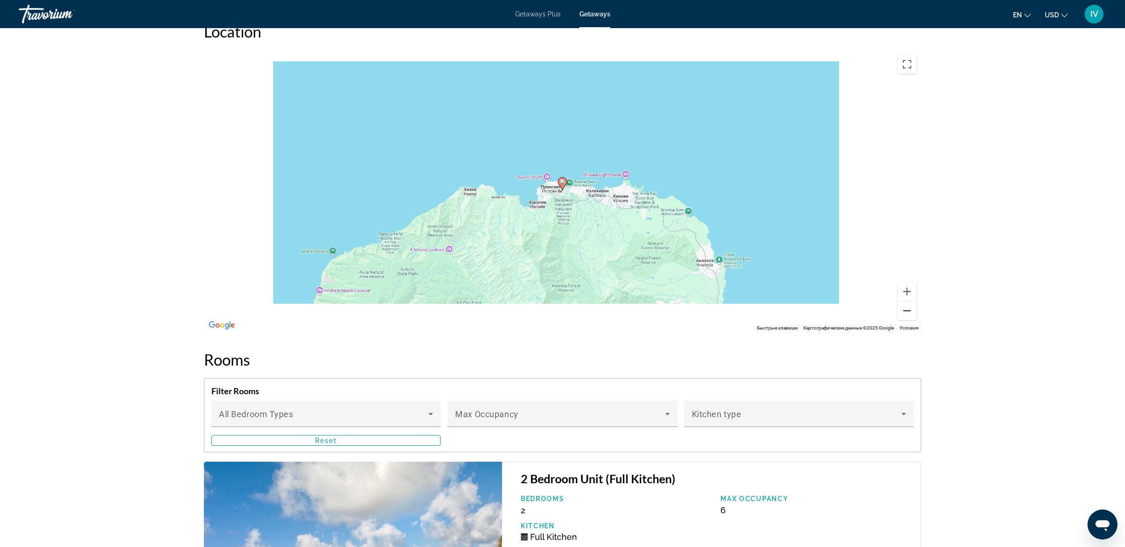
click at [911, 301] on button "Уменьшить" at bounding box center [907, 310] width 19 height 19
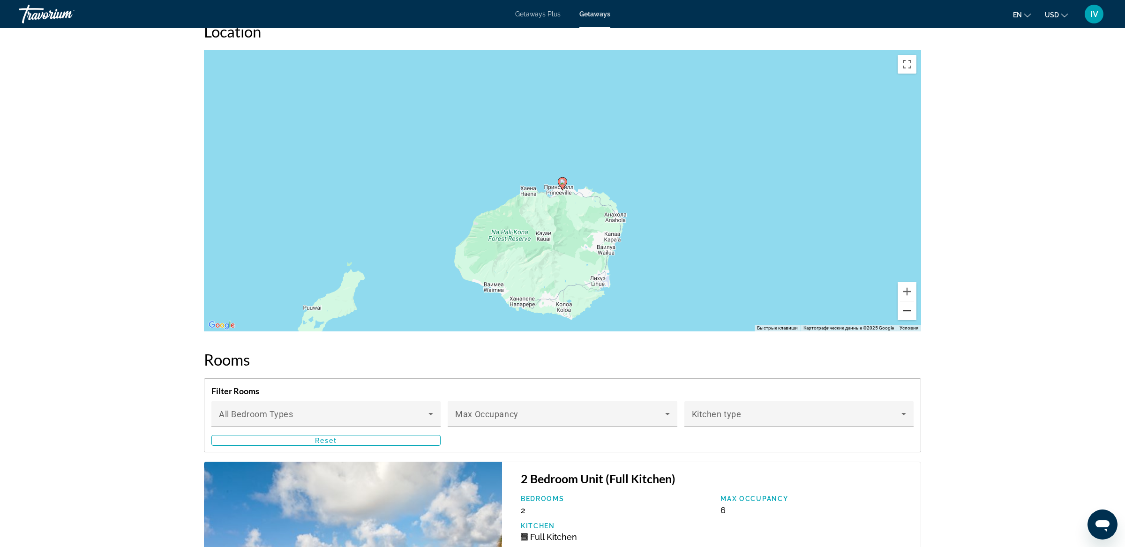
click at [911, 301] on button "Уменьшить" at bounding box center [907, 310] width 19 height 19
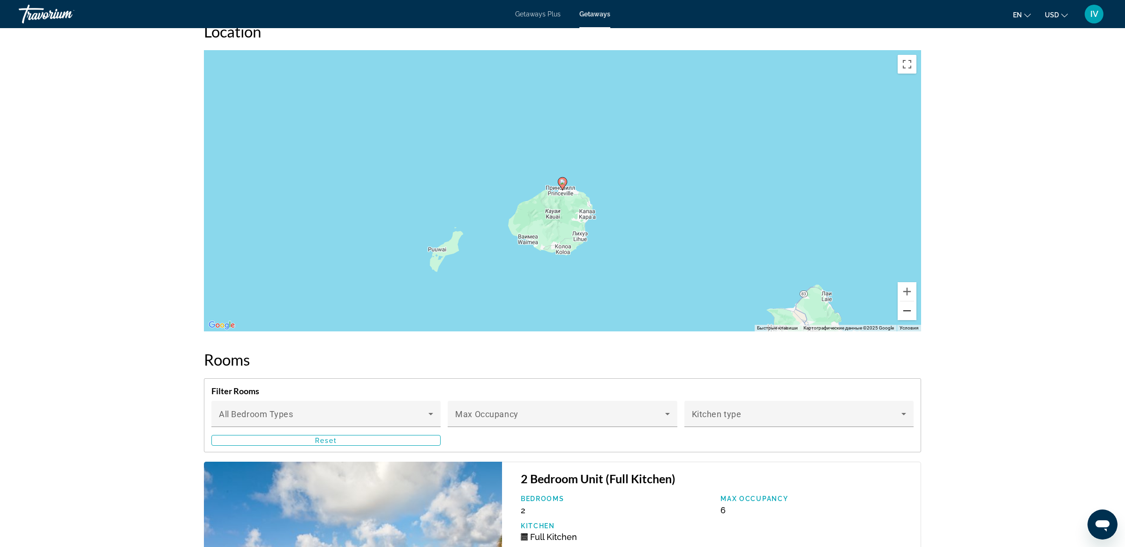
click at [911, 301] on button "Уменьшить" at bounding box center [907, 310] width 19 height 19
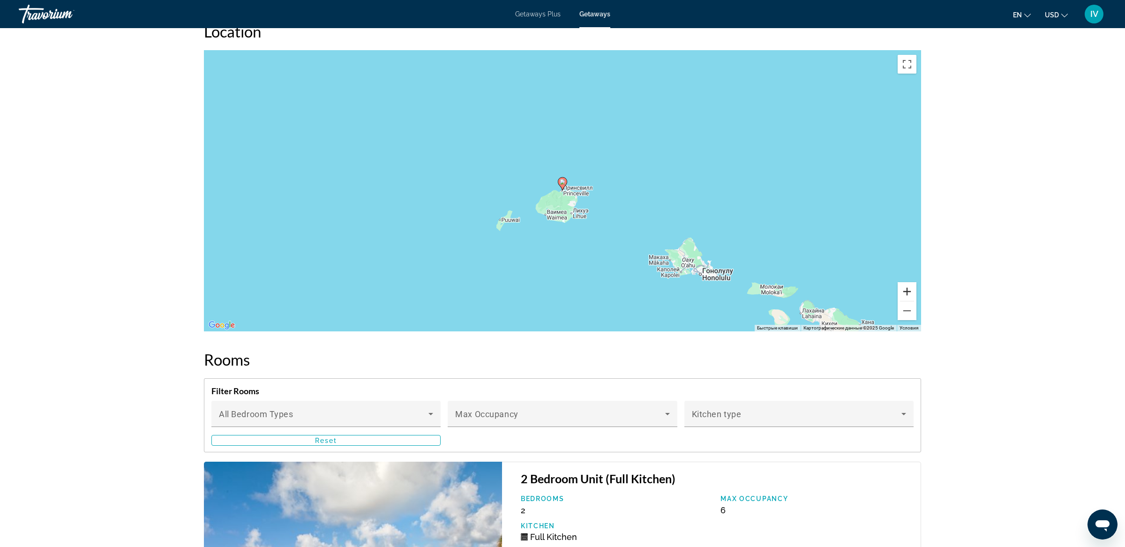
click at [907, 282] on button "Увеличить" at bounding box center [907, 291] width 19 height 19
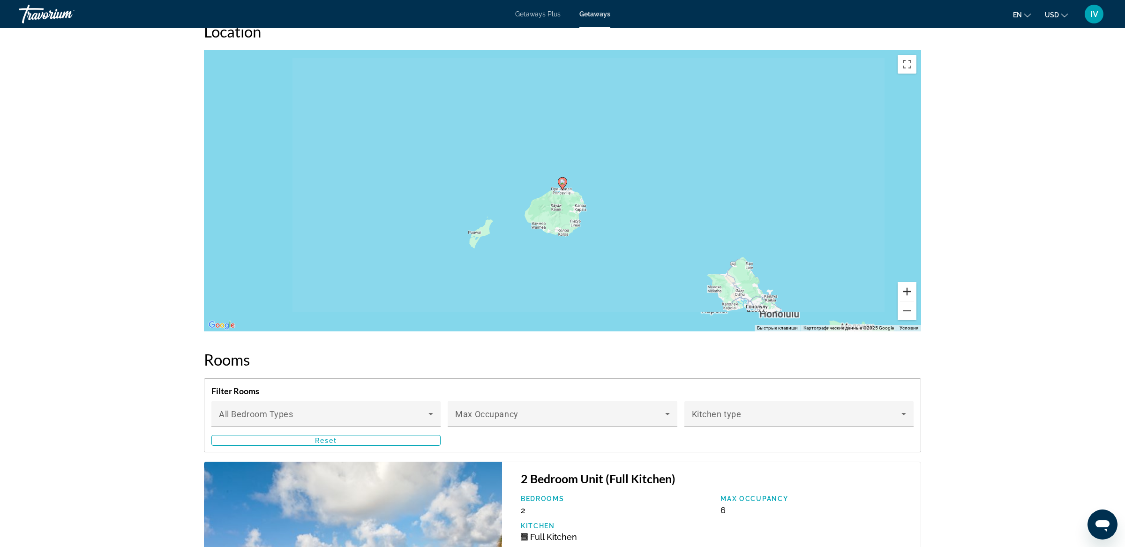
click at [907, 282] on button "Увеличить" at bounding box center [907, 291] width 19 height 19
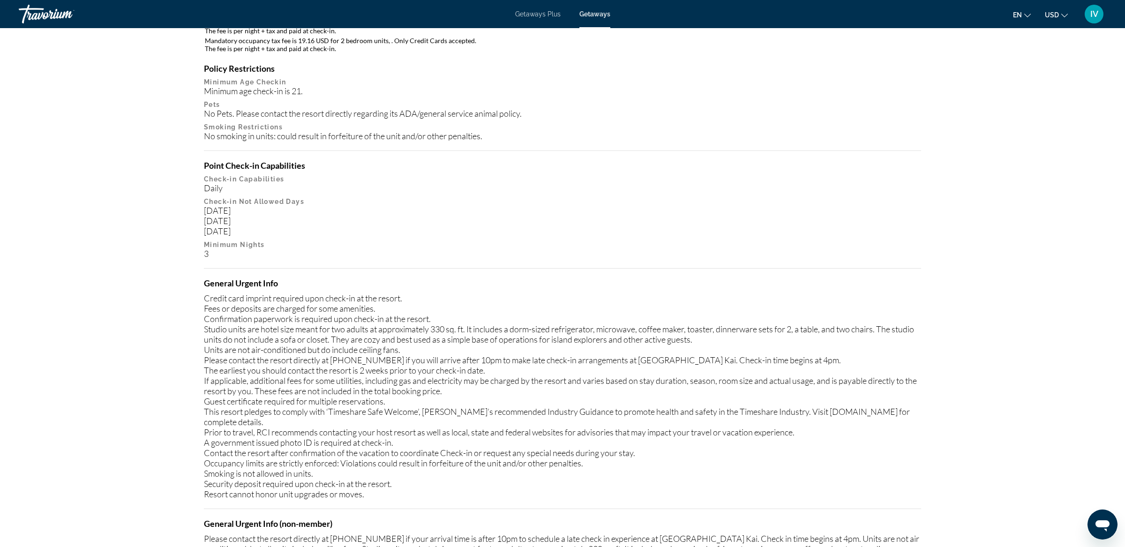
scroll to position [0, 0]
